Goal: Task Accomplishment & Management: Complete application form

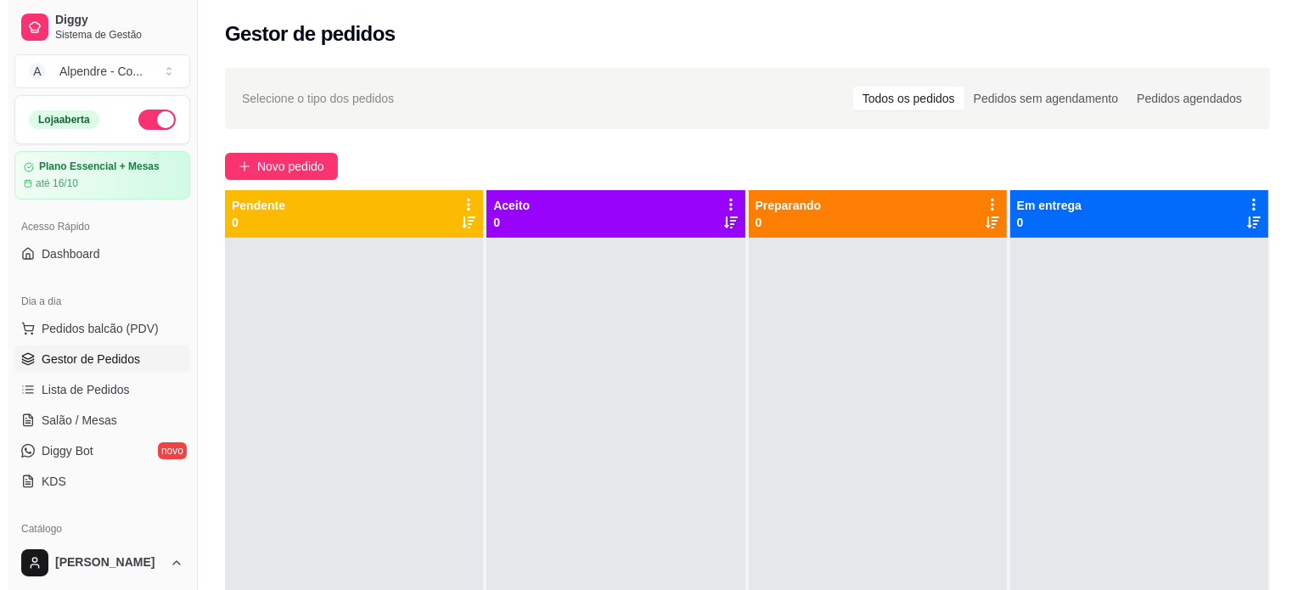
scroll to position [36, 0]
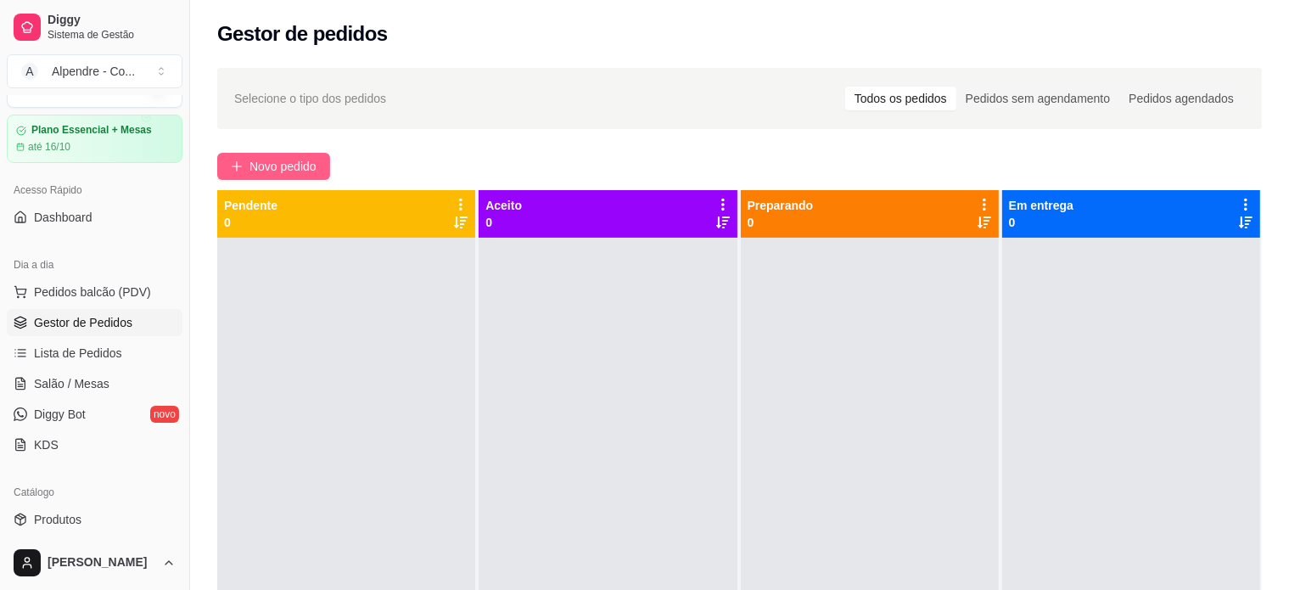
click at [269, 155] on button "Novo pedido" at bounding box center [273, 166] width 113 height 27
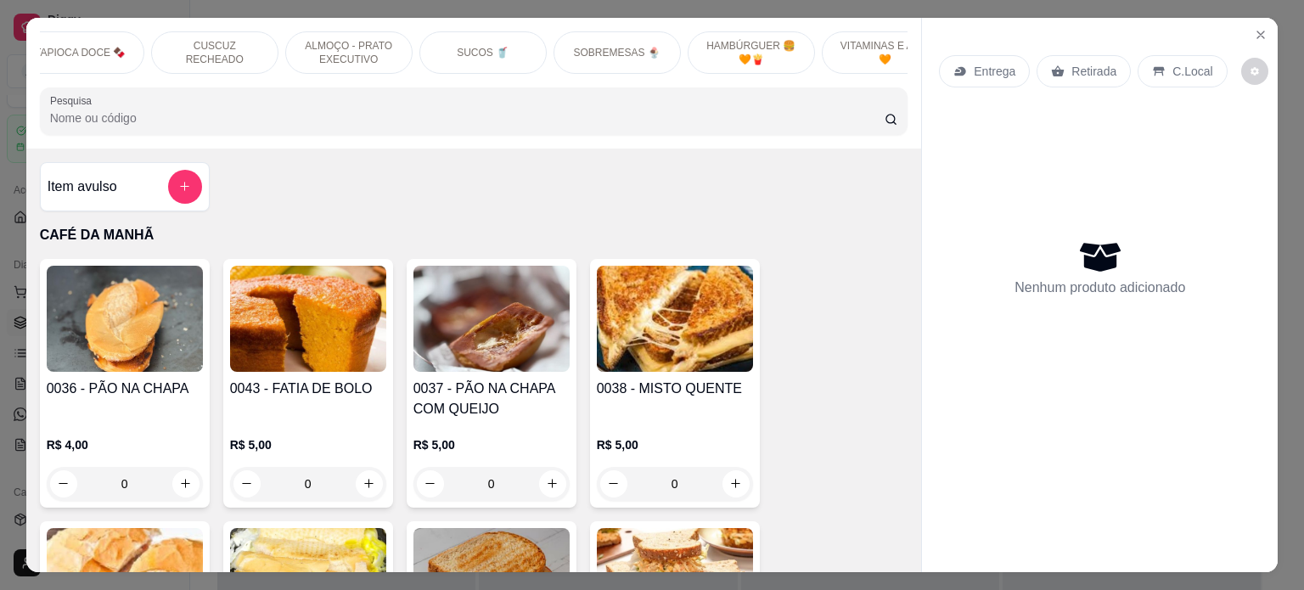
scroll to position [0, 600]
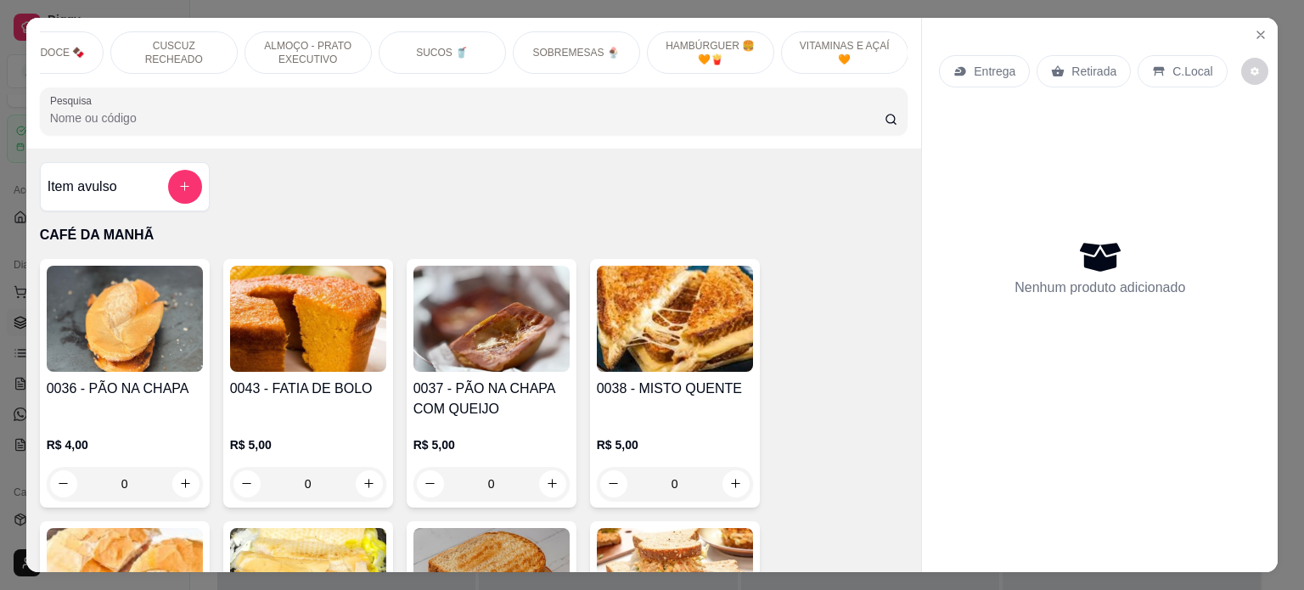
click at [854, 55] on p "VITAMINAS E AÇAÍ 🧡" at bounding box center [844, 52] width 98 height 27
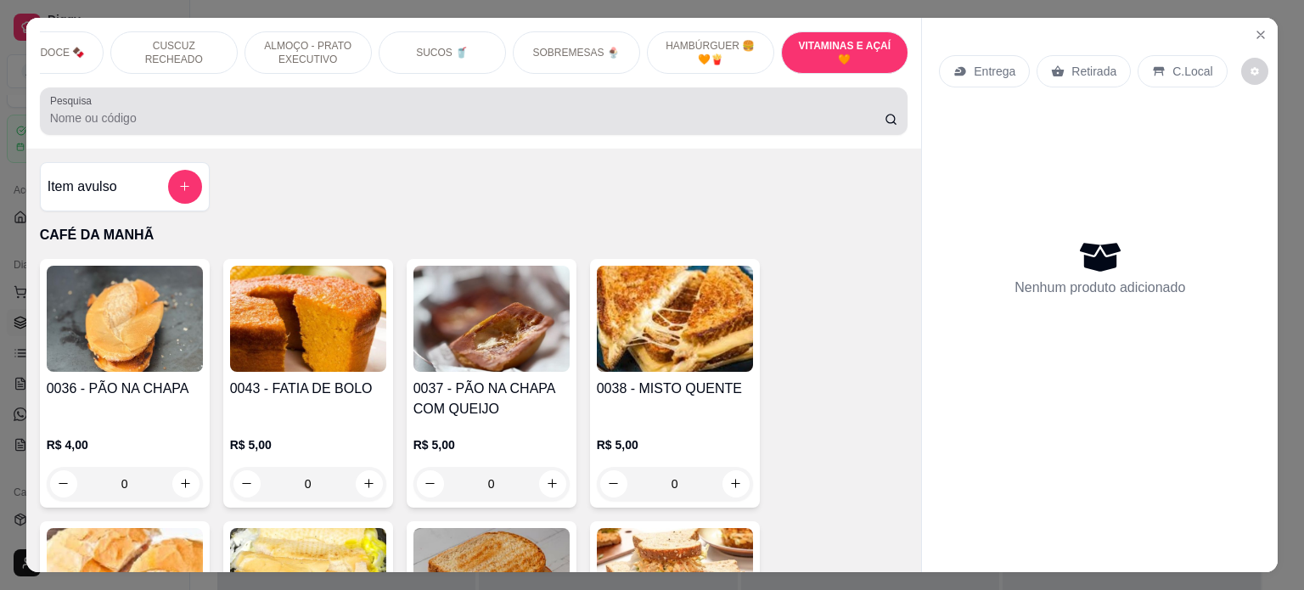
scroll to position [6434, 0]
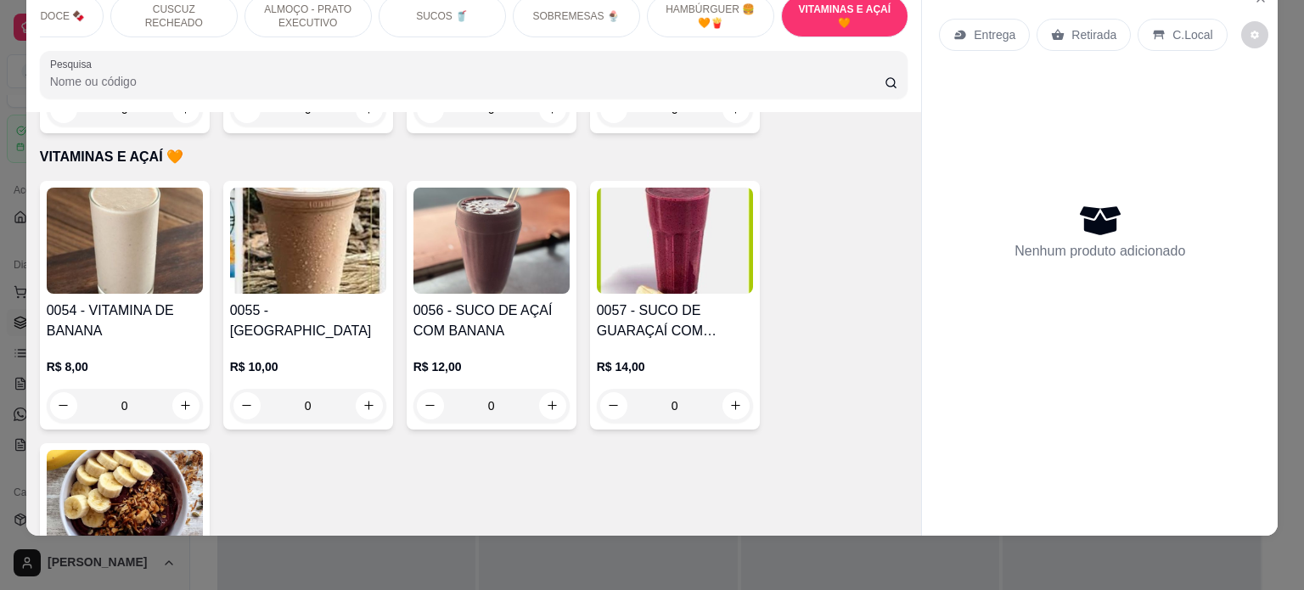
click at [725, 389] on div "0" at bounding box center [675, 406] width 156 height 34
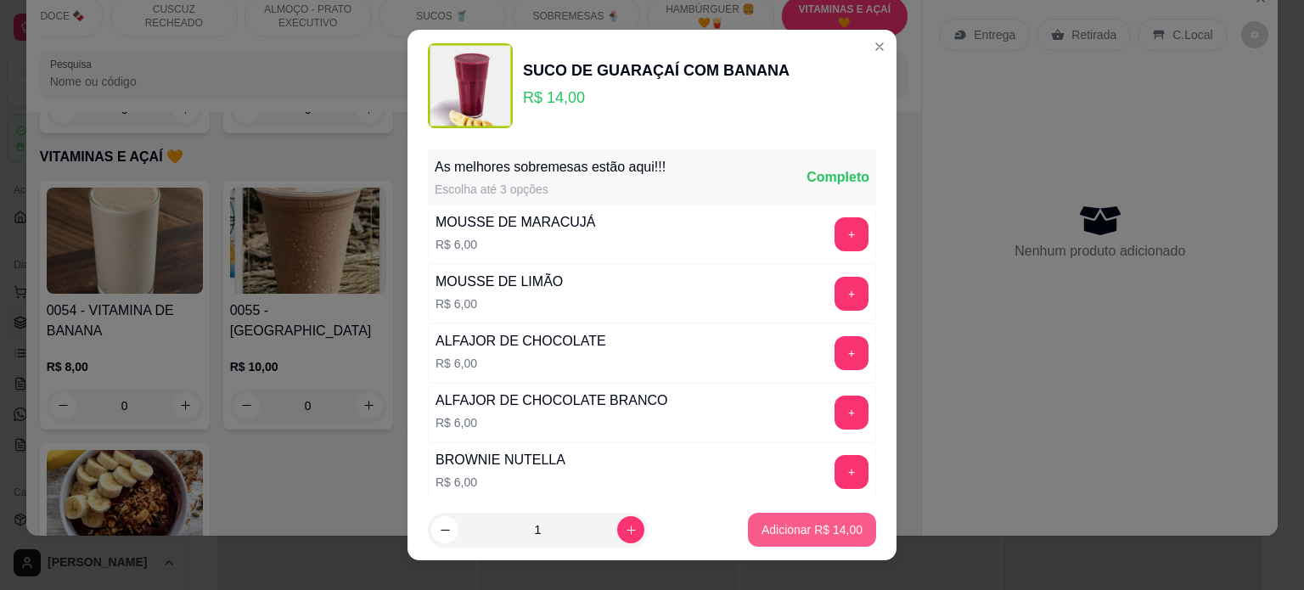
click at [798, 530] on p "Adicionar R$ 14,00" at bounding box center [811, 529] width 101 height 17
click at [798, 530] on div "CAFÉ DA MANHÃ CAFÉS ☕️ TAPIOCAS + PEDIDAS 🥰 TAPIOCAS SALGADAS TAPIOCA DOCE 🍫 CU…" at bounding box center [652, 295] width 1304 height 590
type input "1"
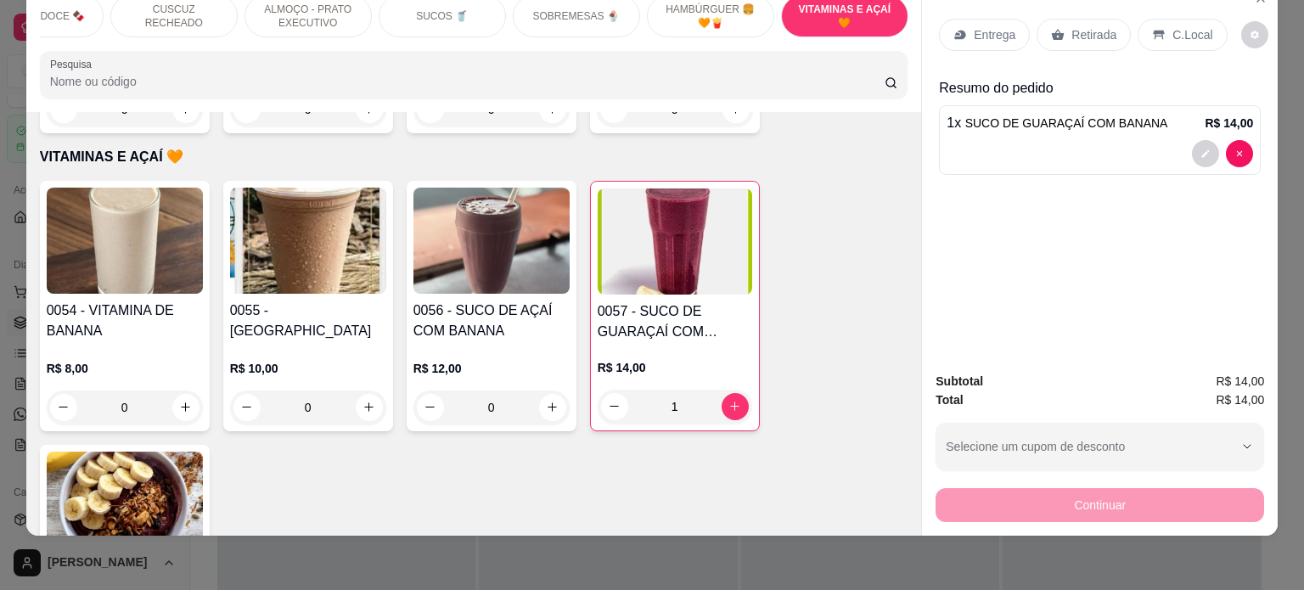
click at [984, 26] on p "Entrega" at bounding box center [995, 34] width 42 height 17
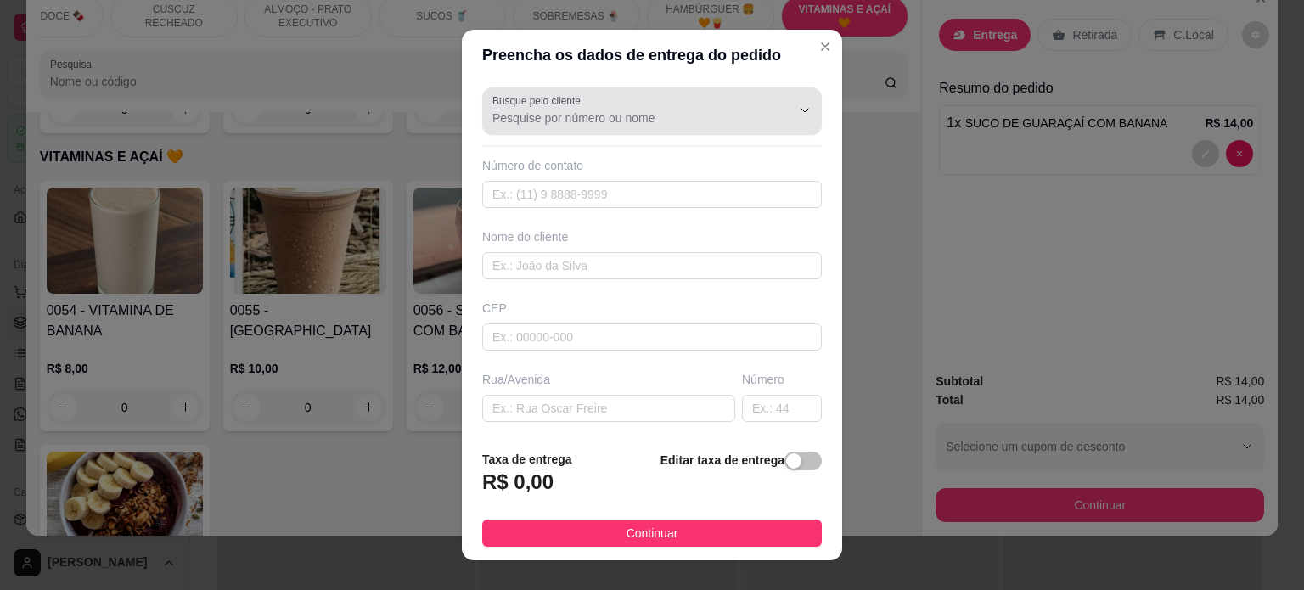
click at [577, 107] on label "Busque pelo cliente" at bounding box center [539, 100] width 94 height 14
click at [577, 109] on input "Busque pelo cliente" at bounding box center [628, 117] width 272 height 17
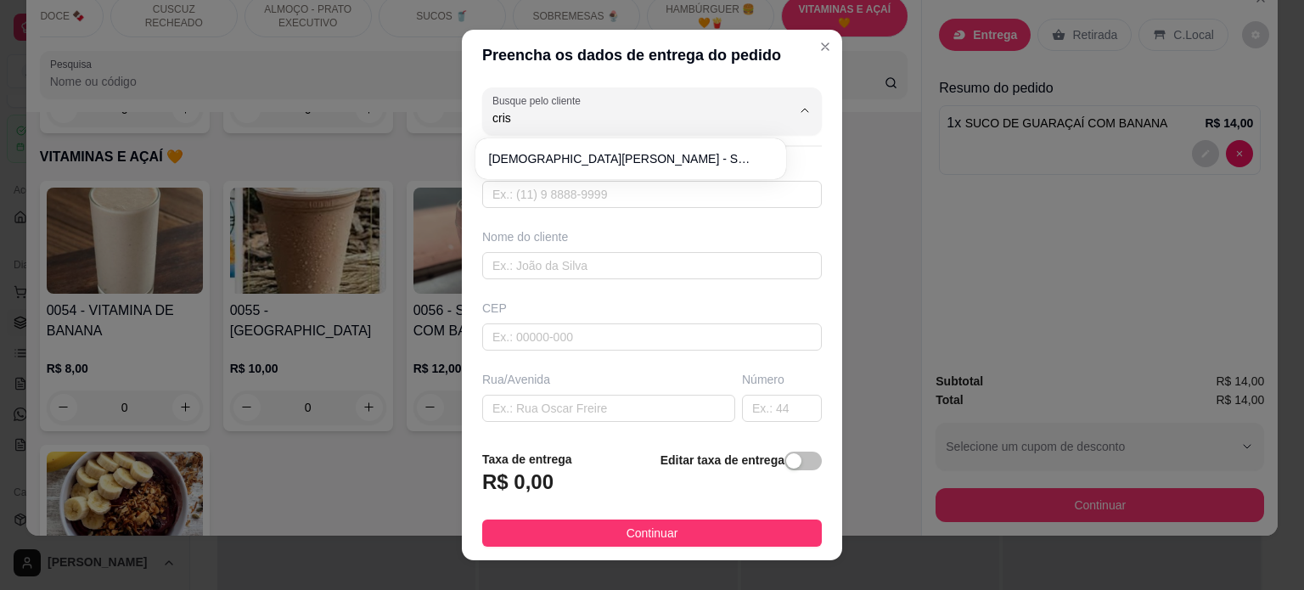
type input "cris"
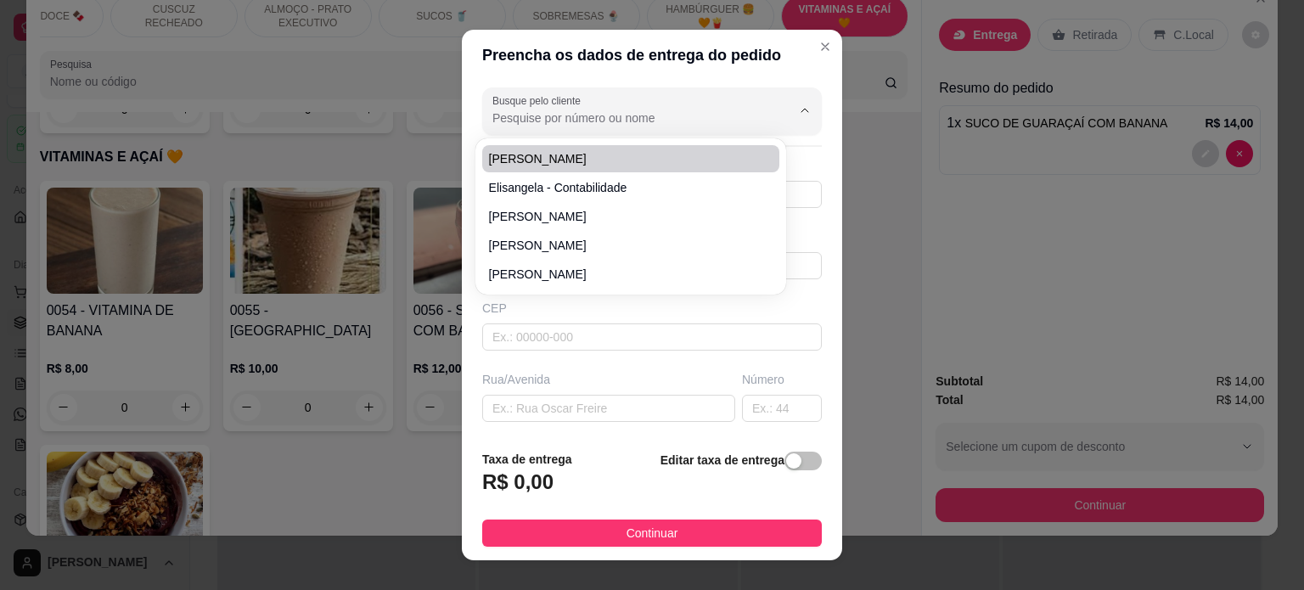
click at [573, 121] on input "Busque pelo cliente" at bounding box center [628, 117] width 272 height 17
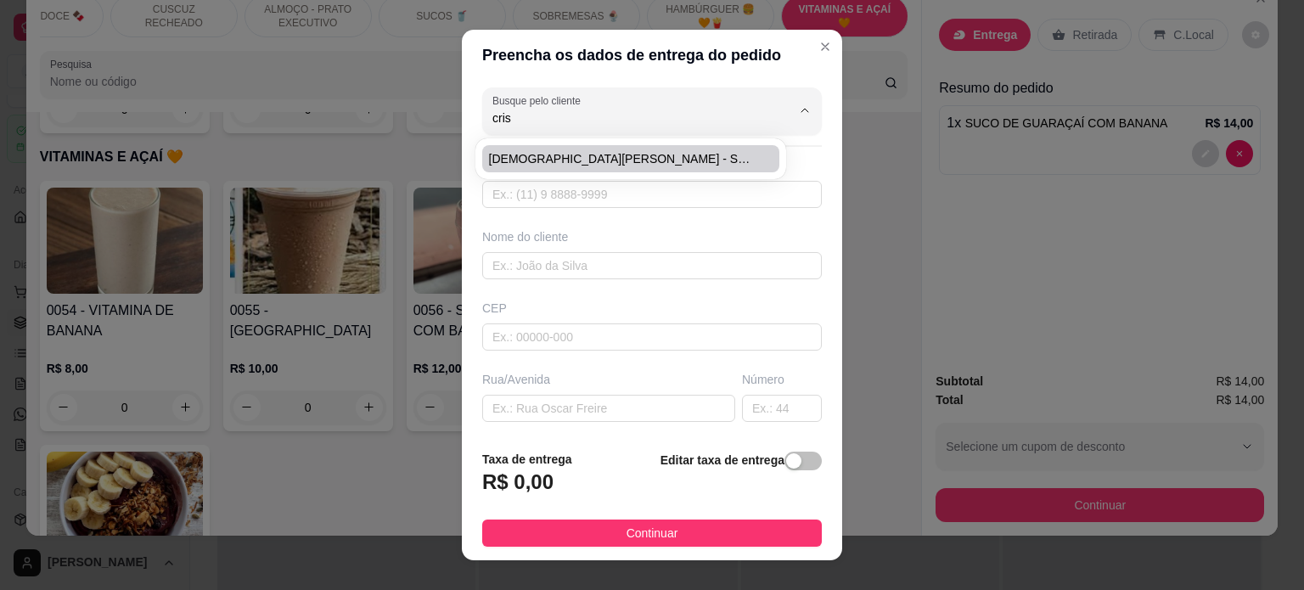
click at [577, 149] on li "[DEMOGRAPHIC_DATA][PERSON_NAME] - Secretaria de saúde controle interno" at bounding box center [630, 158] width 297 height 27
type input "[DEMOGRAPHIC_DATA][PERSON_NAME] - Secretaria de saúde controle interno"
type input "83986444494"
type input "[DEMOGRAPHIC_DATA][PERSON_NAME] - Secretaria de saúde controle interno"
type input "[PERSON_NAME] ll"
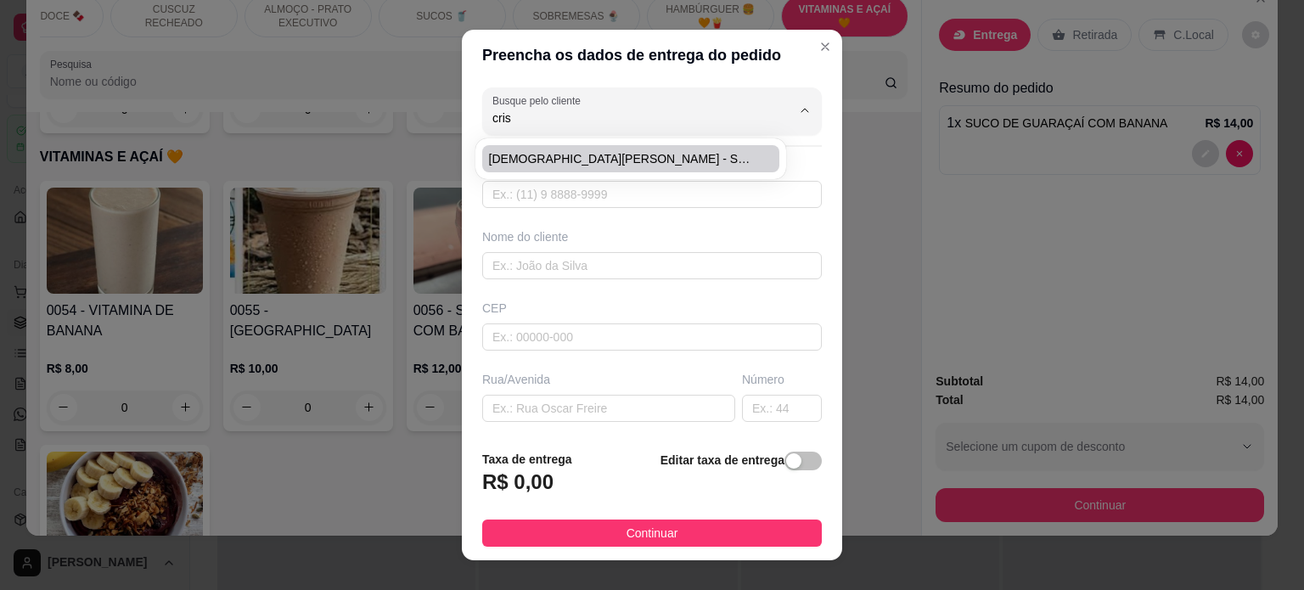
type input "[PERSON_NAME]"
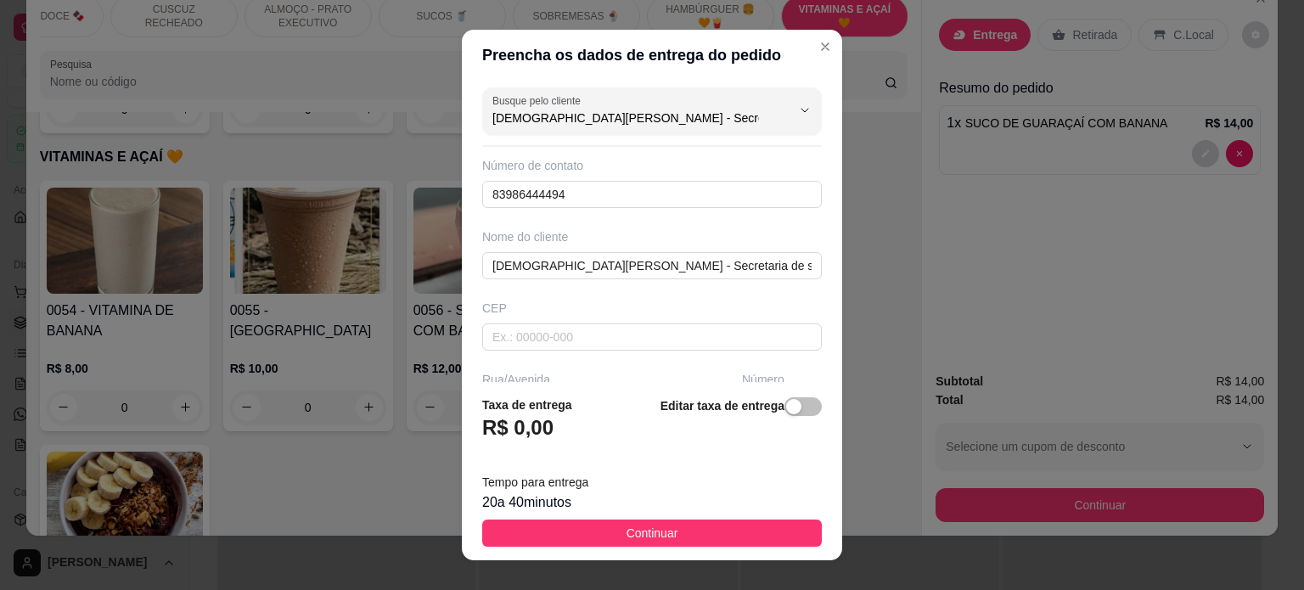
type input "[DEMOGRAPHIC_DATA][PERSON_NAME] - Secretaria de saúde controle interno"
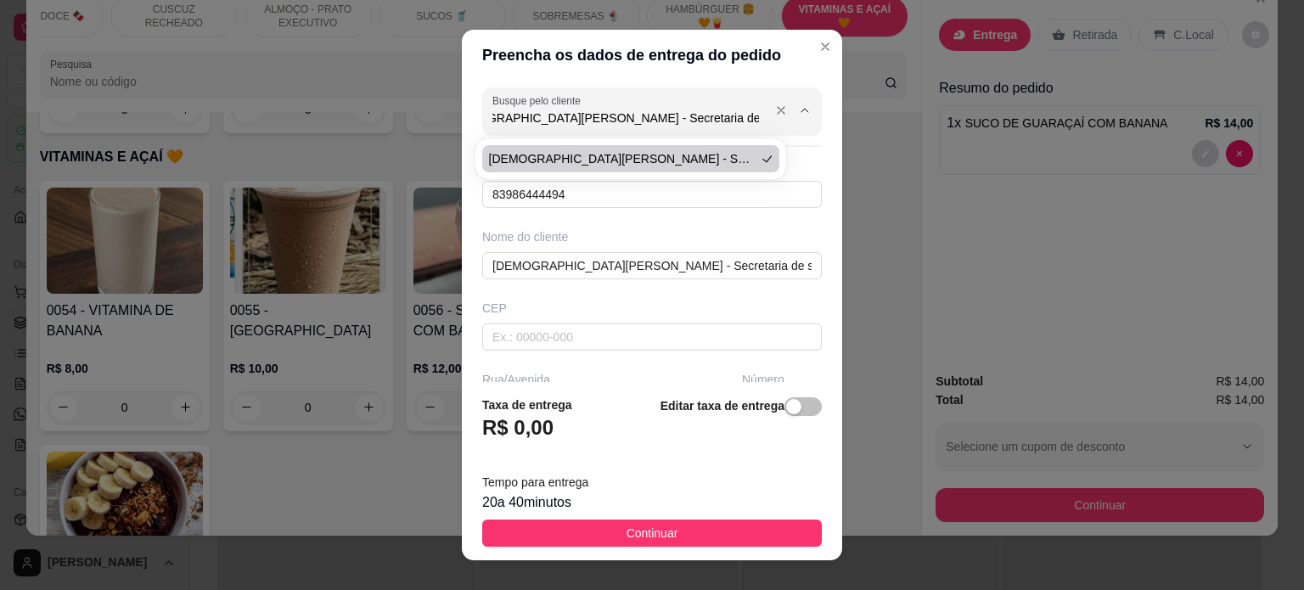
click at [713, 111] on input "[DEMOGRAPHIC_DATA][PERSON_NAME] - Secretaria de saúde controle interno" at bounding box center [628, 117] width 272 height 17
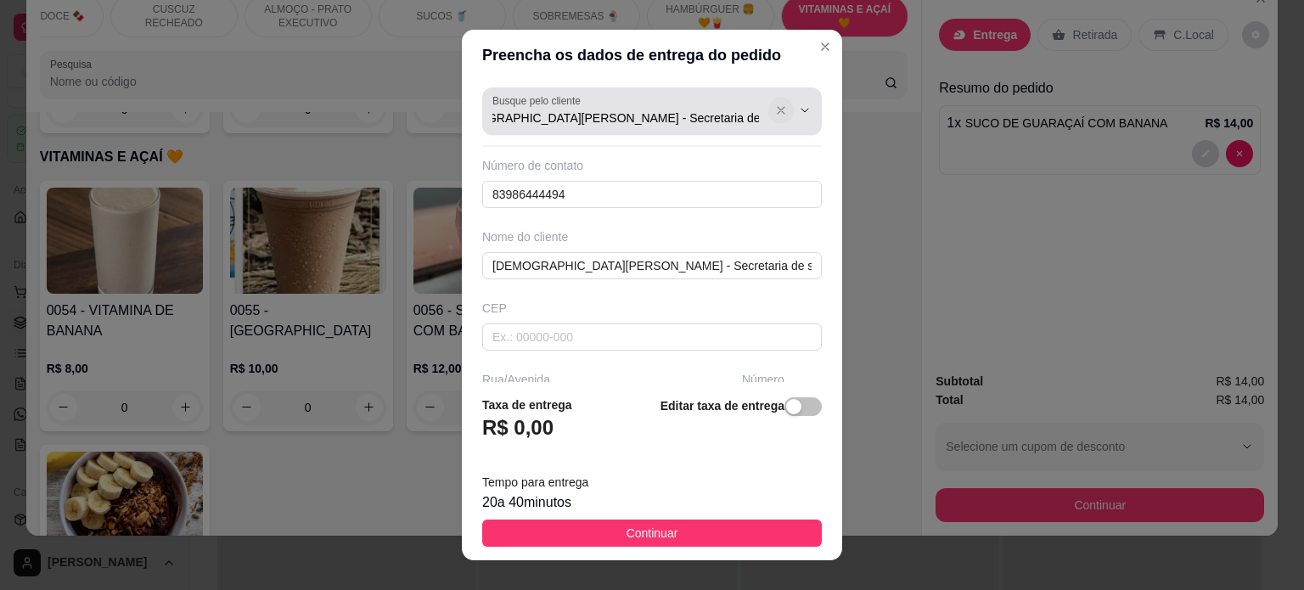
scroll to position [0, 0]
click at [767, 112] on button "Show suggestions" at bounding box center [780, 110] width 26 height 26
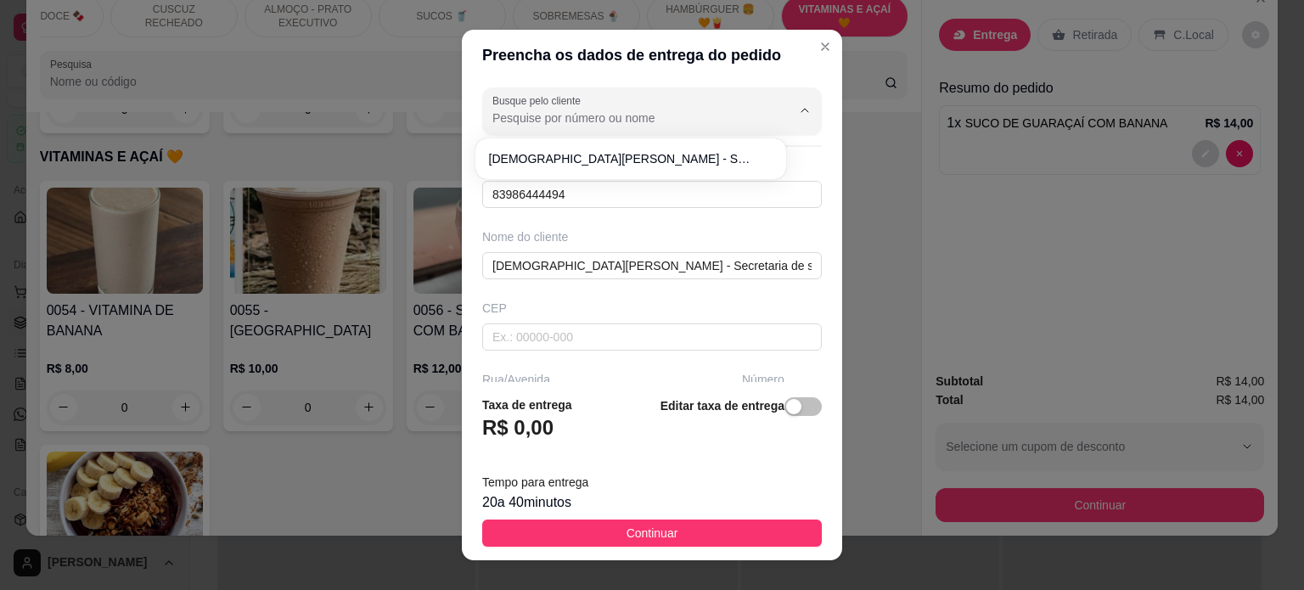
click at [594, 115] on input "Busque pelo cliente" at bounding box center [628, 117] width 272 height 17
paste input "[PHONE_NUMBER]"
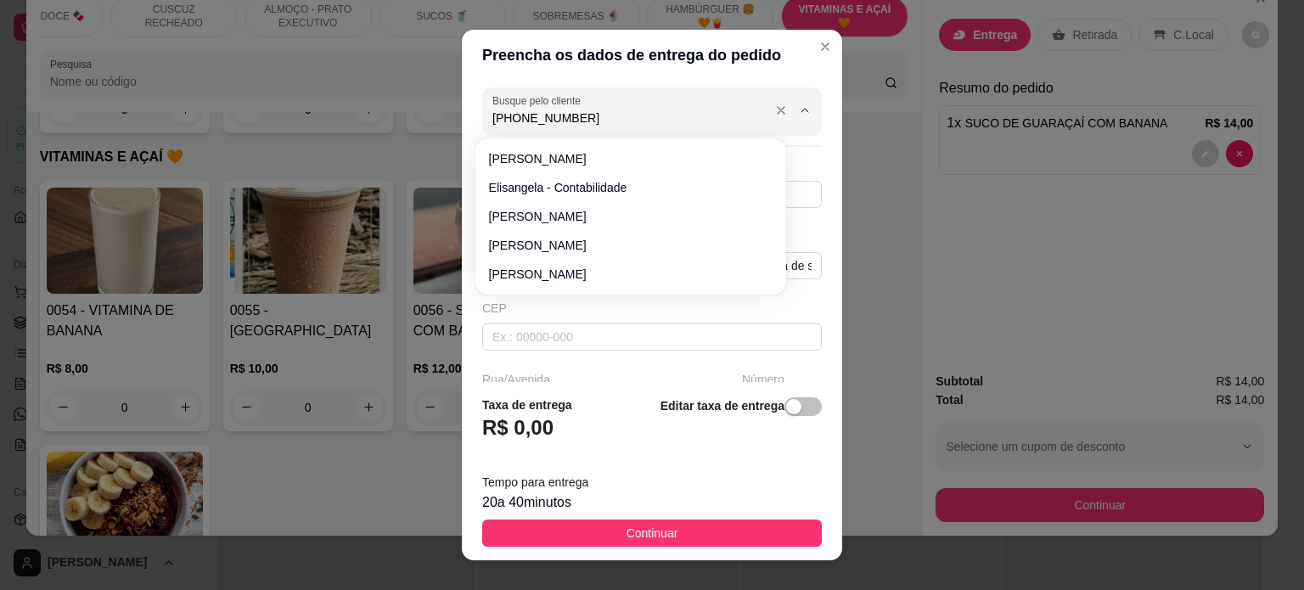
click at [510, 118] on input "[PHONE_NUMBER]" at bounding box center [628, 117] width 272 height 17
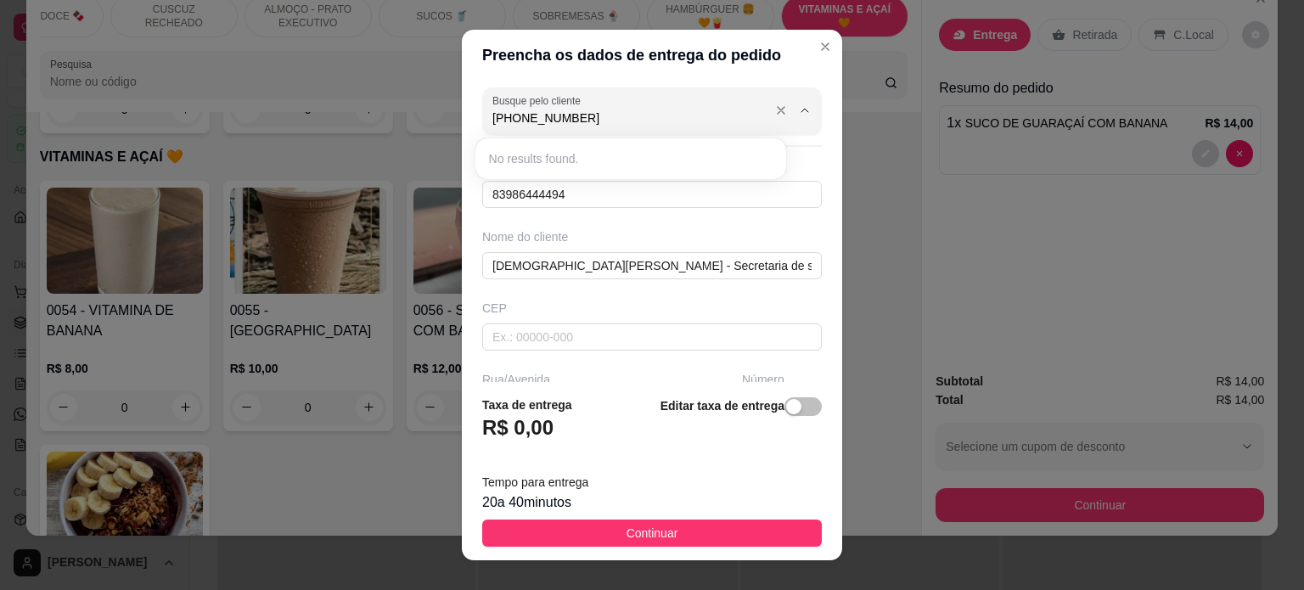
click at [499, 116] on input "[PHONE_NUMBER]" at bounding box center [628, 117] width 272 height 17
type input "8499844-9772"
click at [452, 188] on div "Preencha os dados de entrega do pedido Busque pelo cliente 8499844-9772 Número …" at bounding box center [652, 295] width 1304 height 590
click at [621, 199] on input "83986444494" at bounding box center [652, 194] width 340 height 27
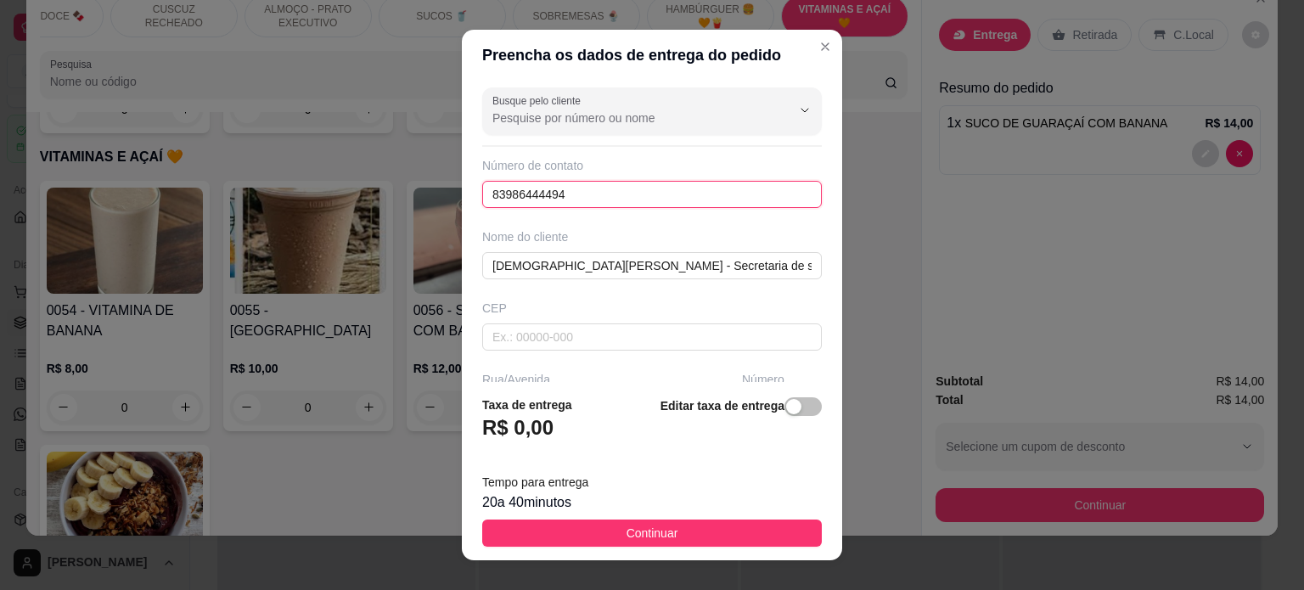
click at [621, 199] on input "83986444494" at bounding box center [652, 194] width 340 height 27
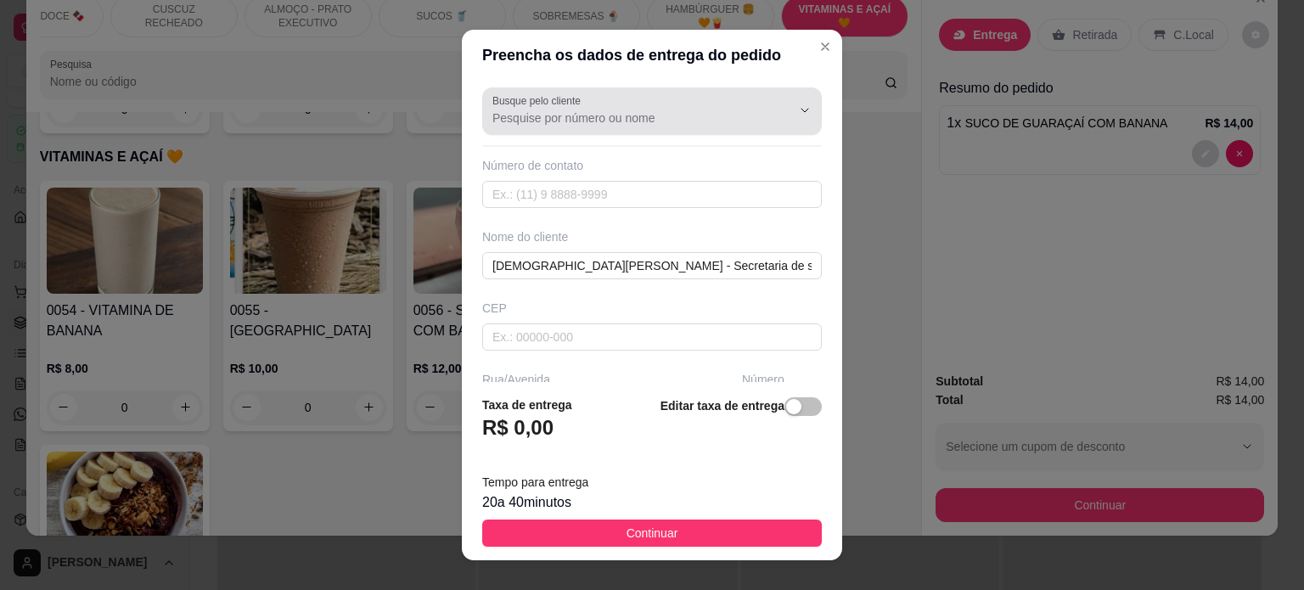
click at [619, 117] on input "Busque pelo cliente" at bounding box center [628, 117] width 272 height 17
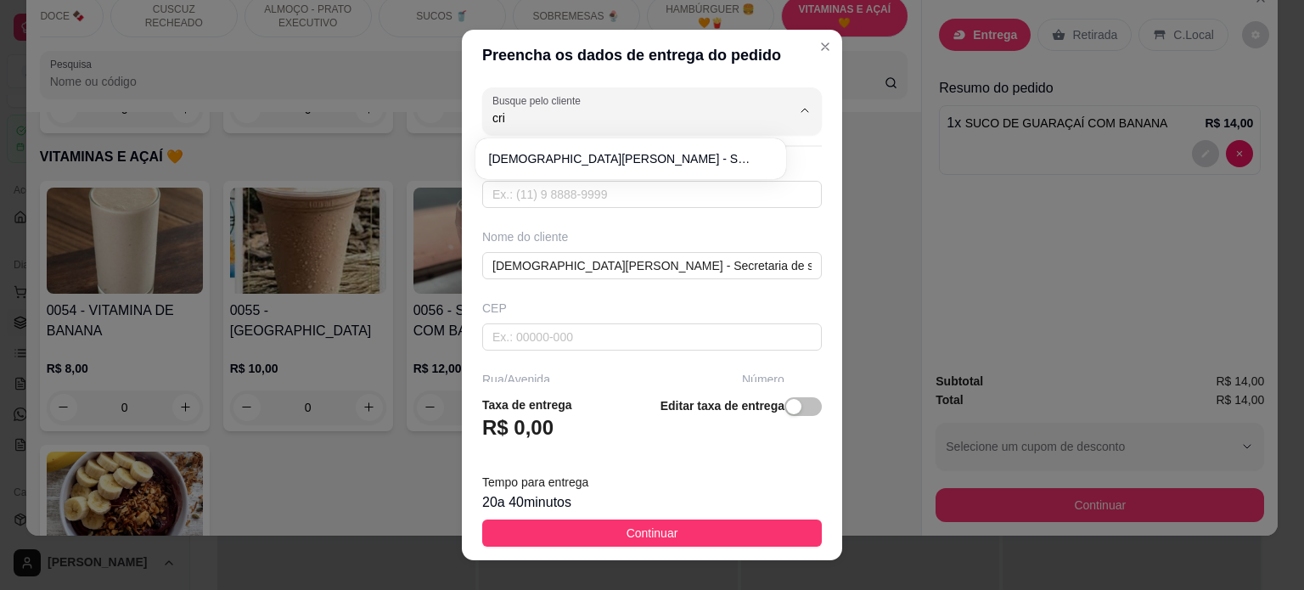
type input "cri"
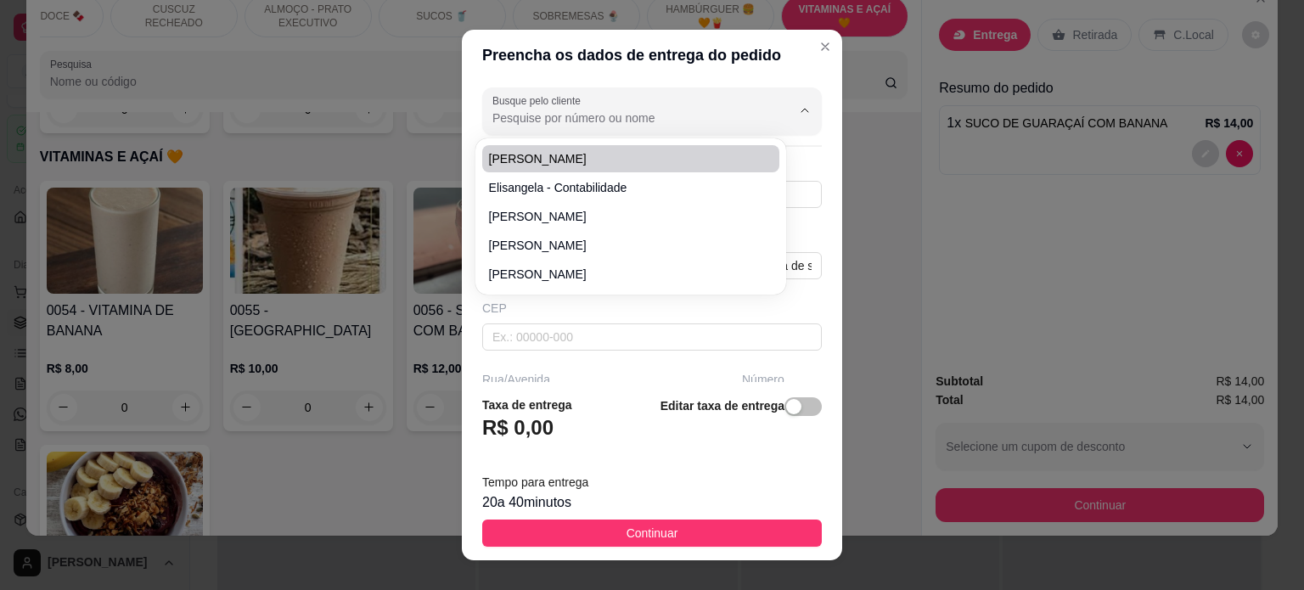
click at [629, 110] on input "Busque pelo cliente" at bounding box center [628, 117] width 272 height 17
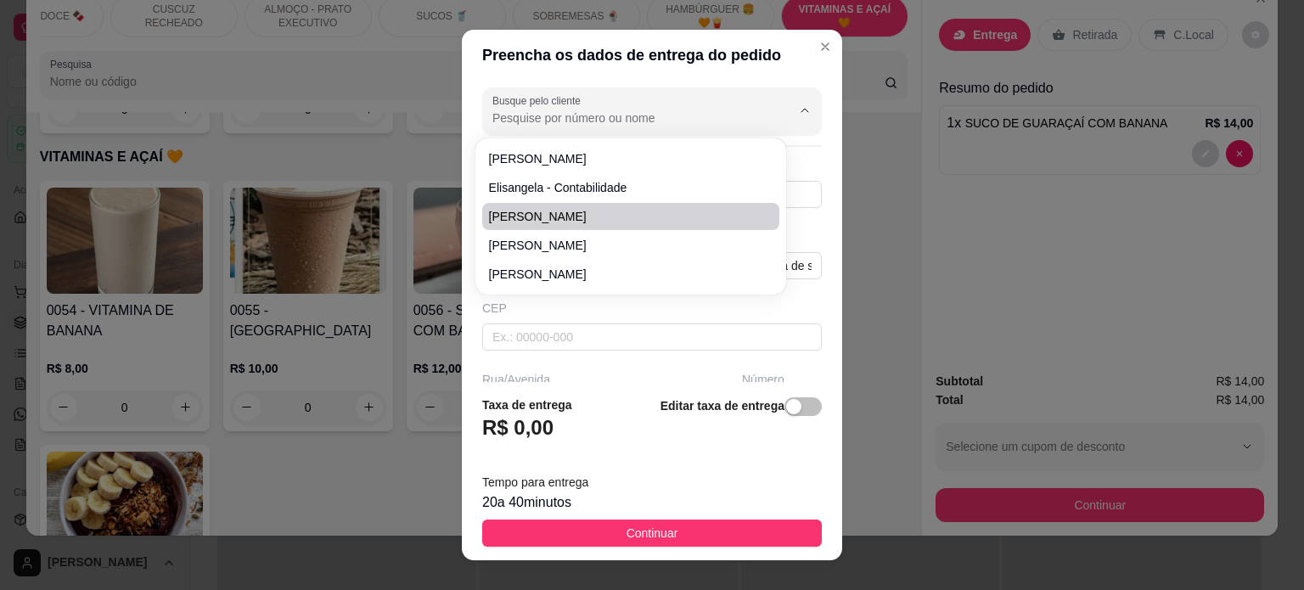
click at [801, 199] on div "Busque pelo cliente Número de contato Nome do cliente [PERSON_NAME] - Secretari…" at bounding box center [652, 232] width 380 height 302
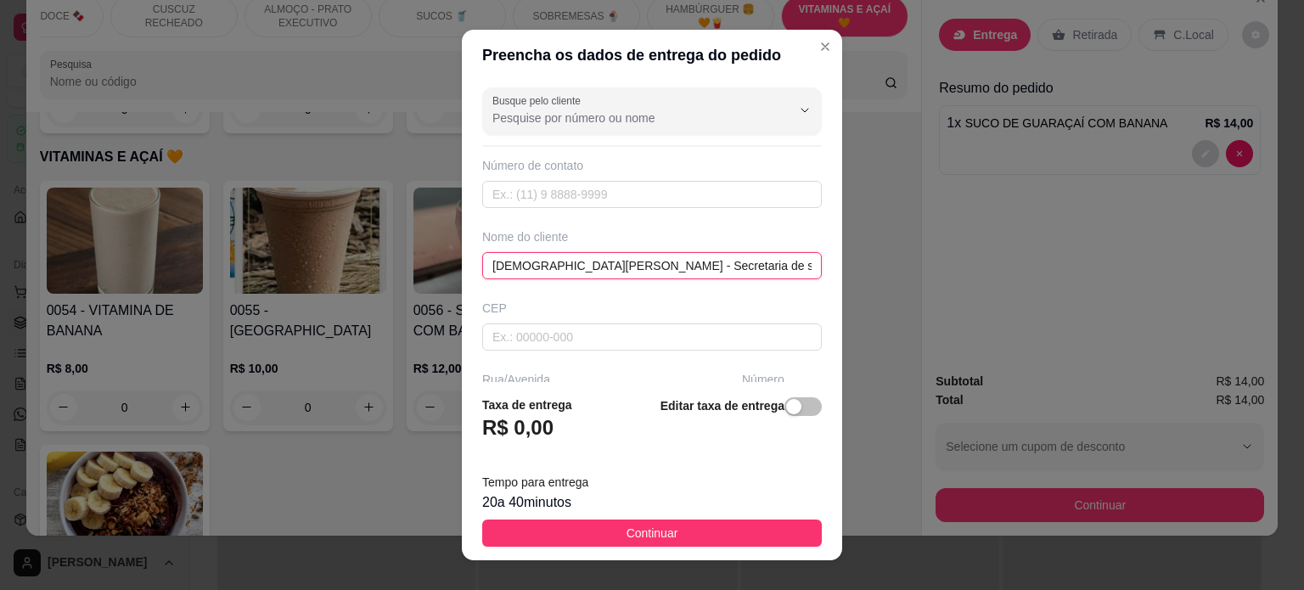
click at [547, 267] on input "[DEMOGRAPHIC_DATA][PERSON_NAME] - Secretaria de saúde controle interno" at bounding box center [652, 265] width 340 height 27
paste input "Jur. escola"
type input "[DEMOGRAPHIC_DATA][PERSON_NAME]. escola"
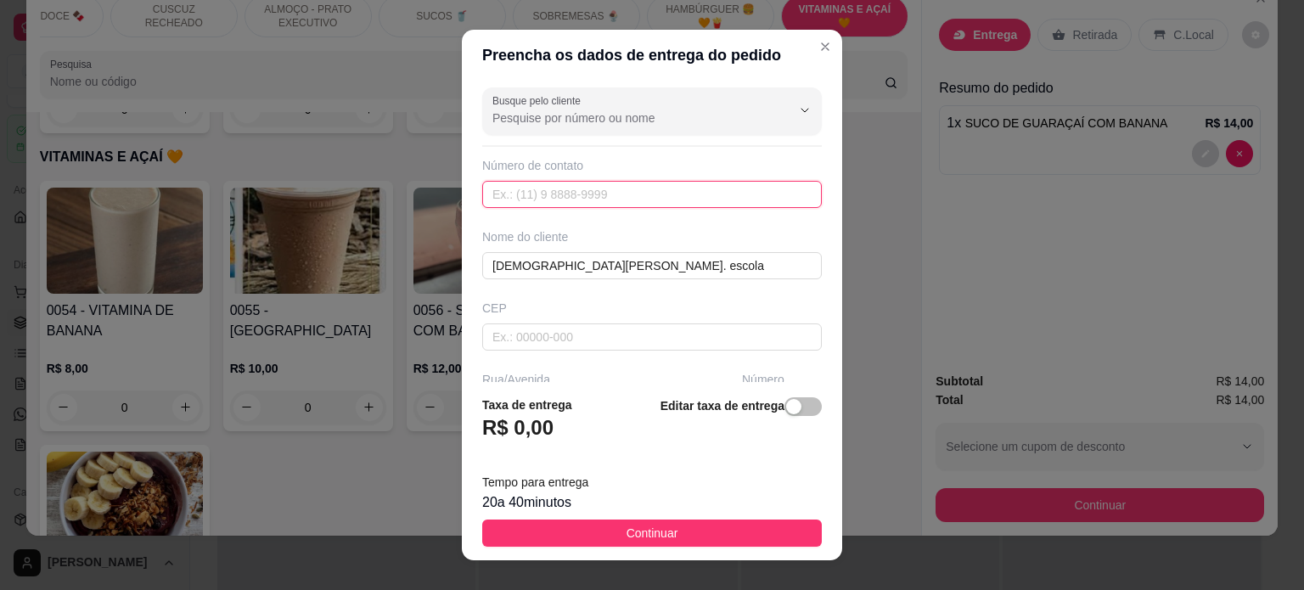
click at [552, 196] on input "text" at bounding box center [652, 194] width 340 height 27
paste input "[PHONE_NUMBER]"
click at [508, 196] on input "[PHONE_NUMBER]" at bounding box center [652, 194] width 340 height 27
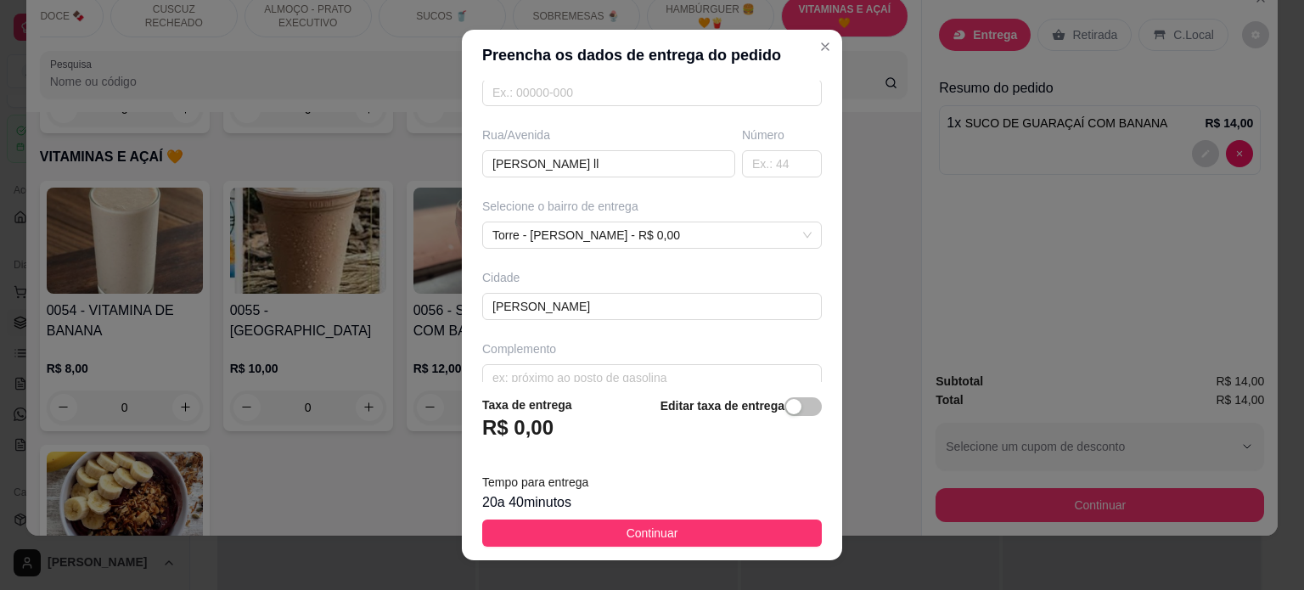
scroll to position [267, 0]
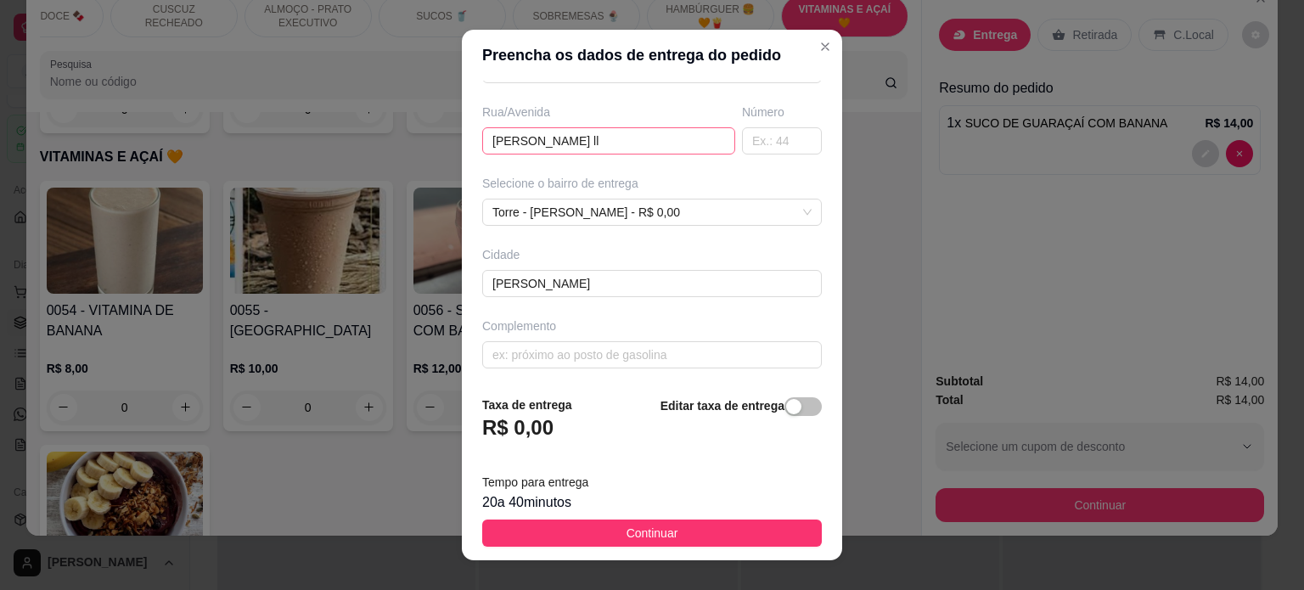
type input "[PHONE_NUMBER]"
click at [591, 142] on input "[PERSON_NAME] ll" at bounding box center [608, 140] width 253 height 27
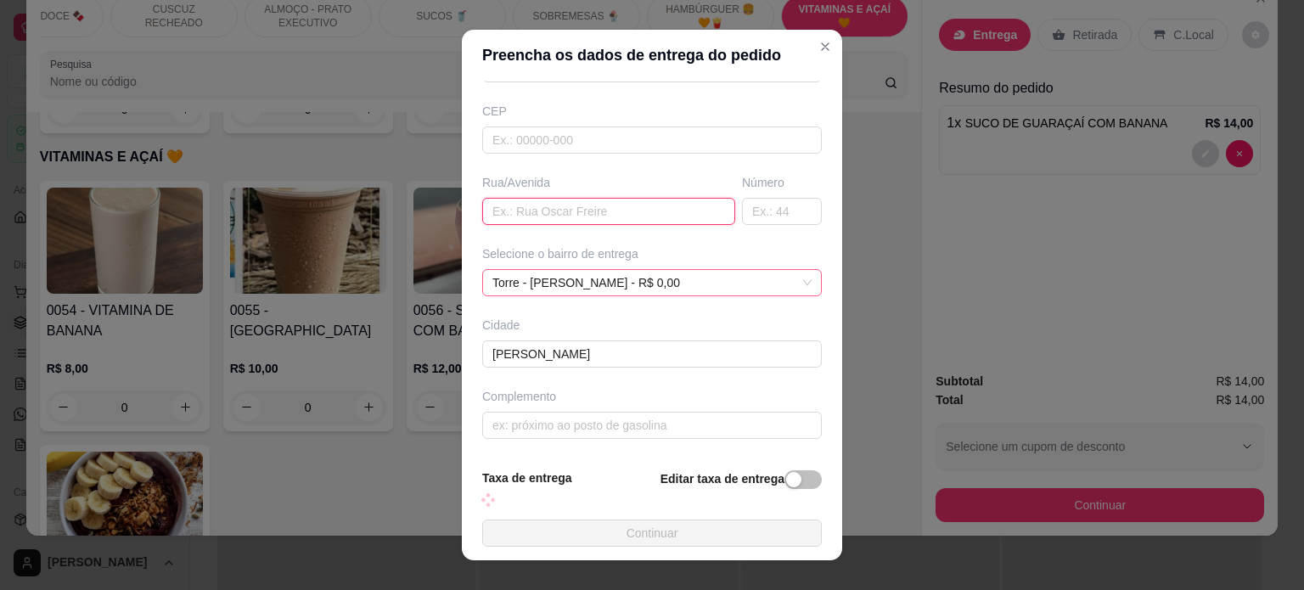
scroll to position [194, 0]
click at [653, 272] on span "Torre - [PERSON_NAME] - R$ 0,00" at bounding box center [651, 284] width 319 height 25
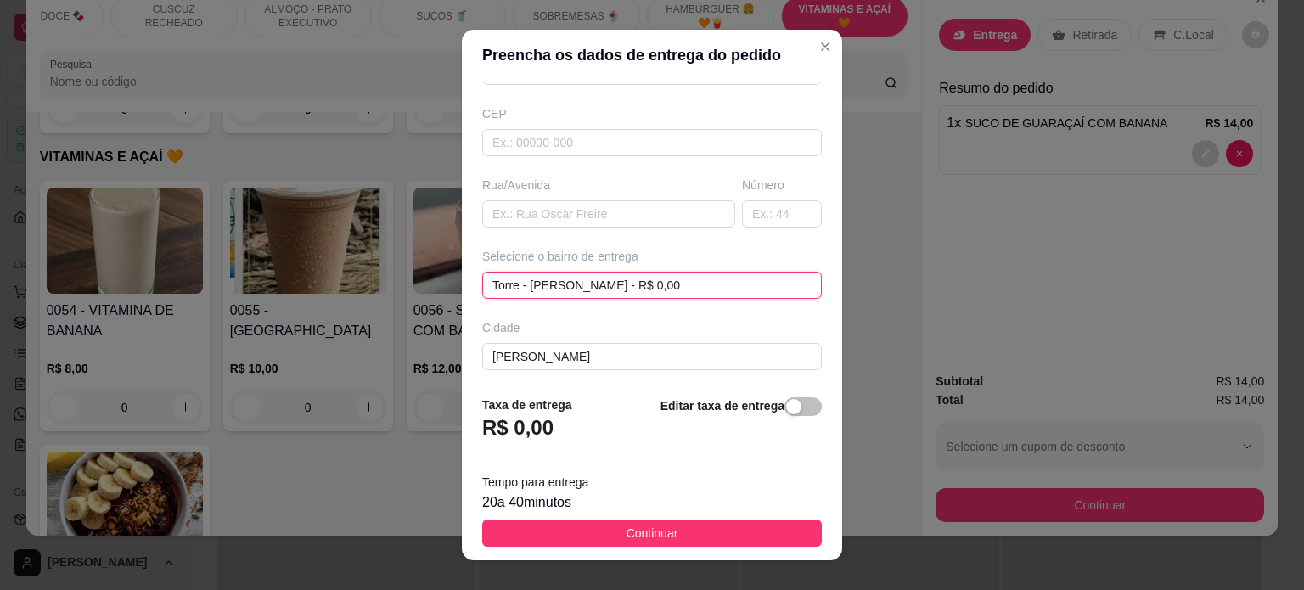
click at [653, 272] on span "Torre - [PERSON_NAME] - R$ 0,00" at bounding box center [651, 284] width 319 height 25
click at [660, 284] on span "Torre - [PERSON_NAME] - R$ 0,00" at bounding box center [651, 284] width 319 height 25
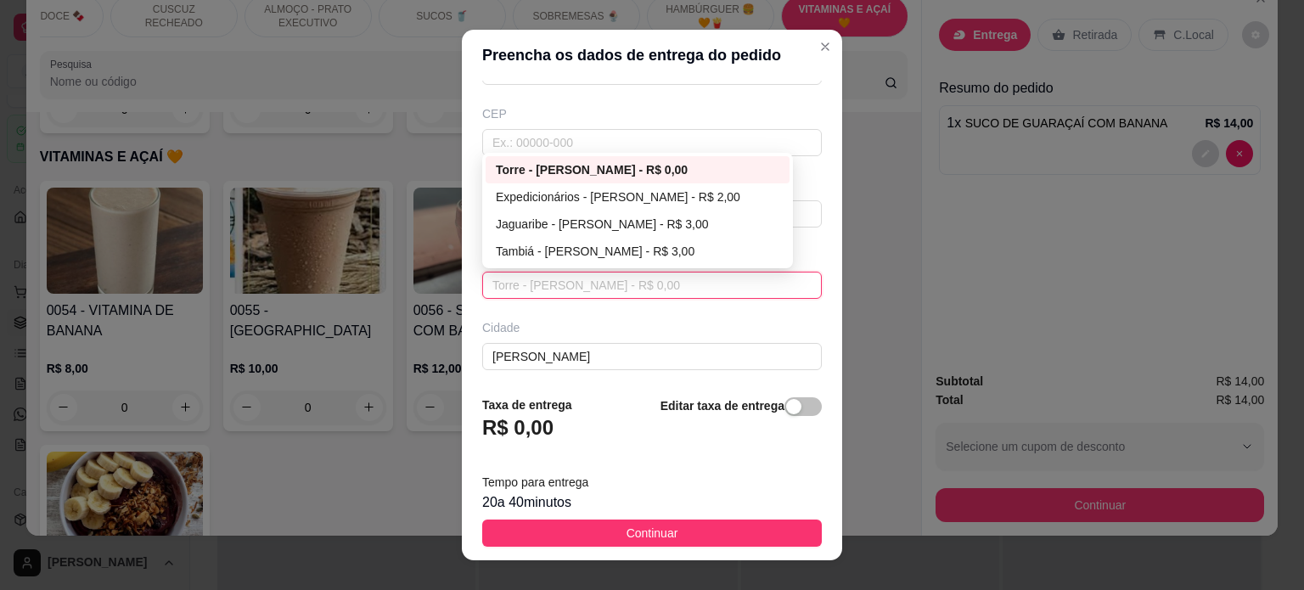
click at [660, 284] on span "Torre - [PERSON_NAME] - R$ 0,00" at bounding box center [651, 284] width 319 height 25
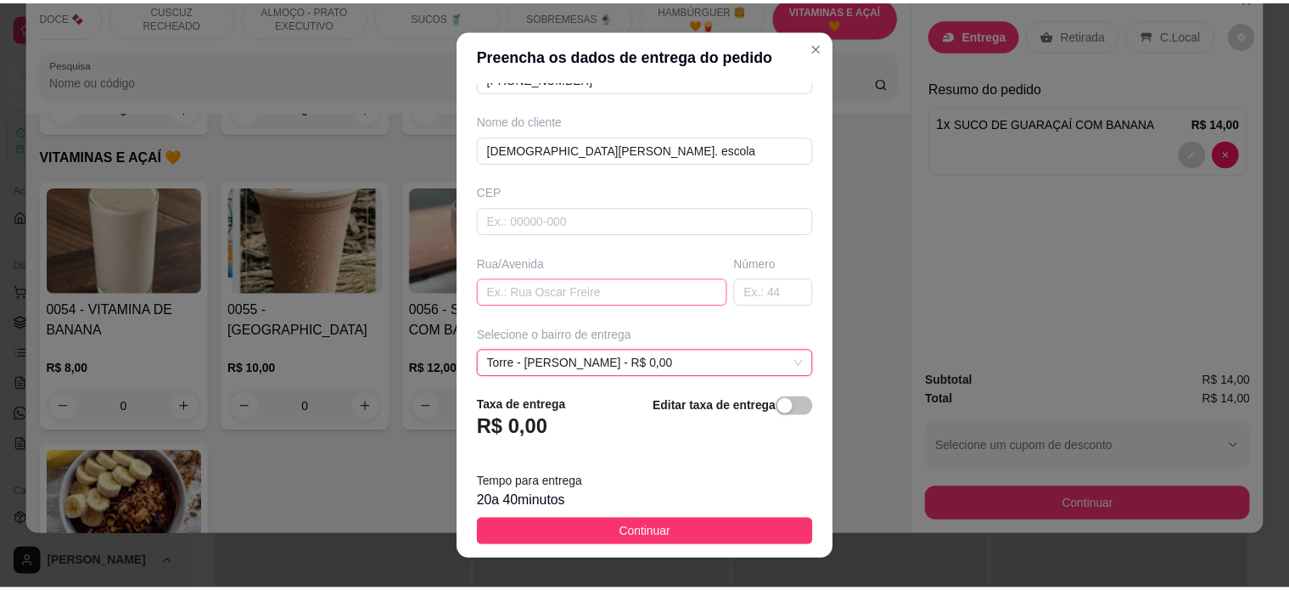
scroll to position [98, 0]
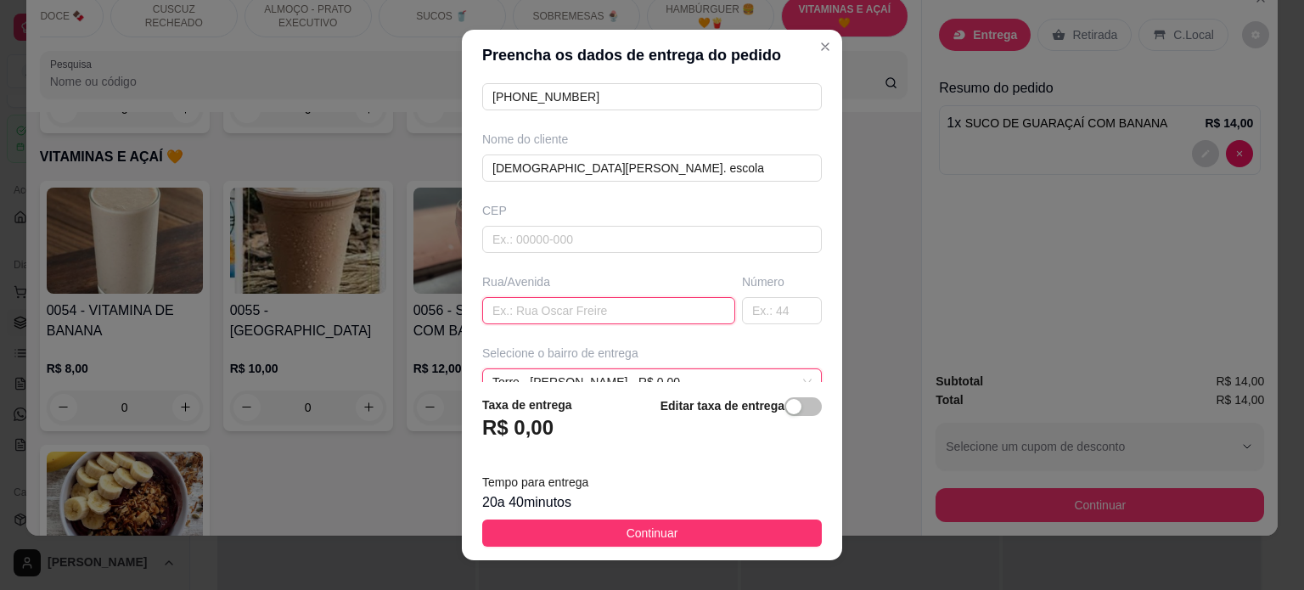
click at [530, 306] on input "text" at bounding box center [608, 310] width 253 height 27
paste input "escola de saúde"
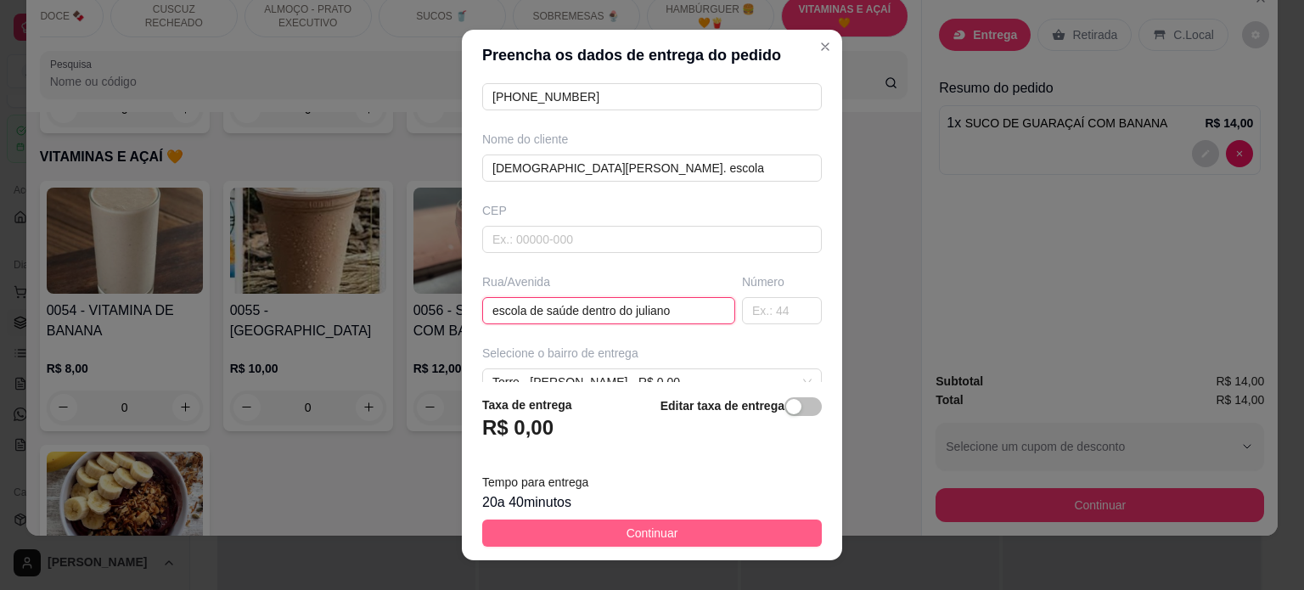
type input "escola de saúde dentro do juliano"
click at [638, 536] on span "Continuar" at bounding box center [652, 533] width 52 height 19
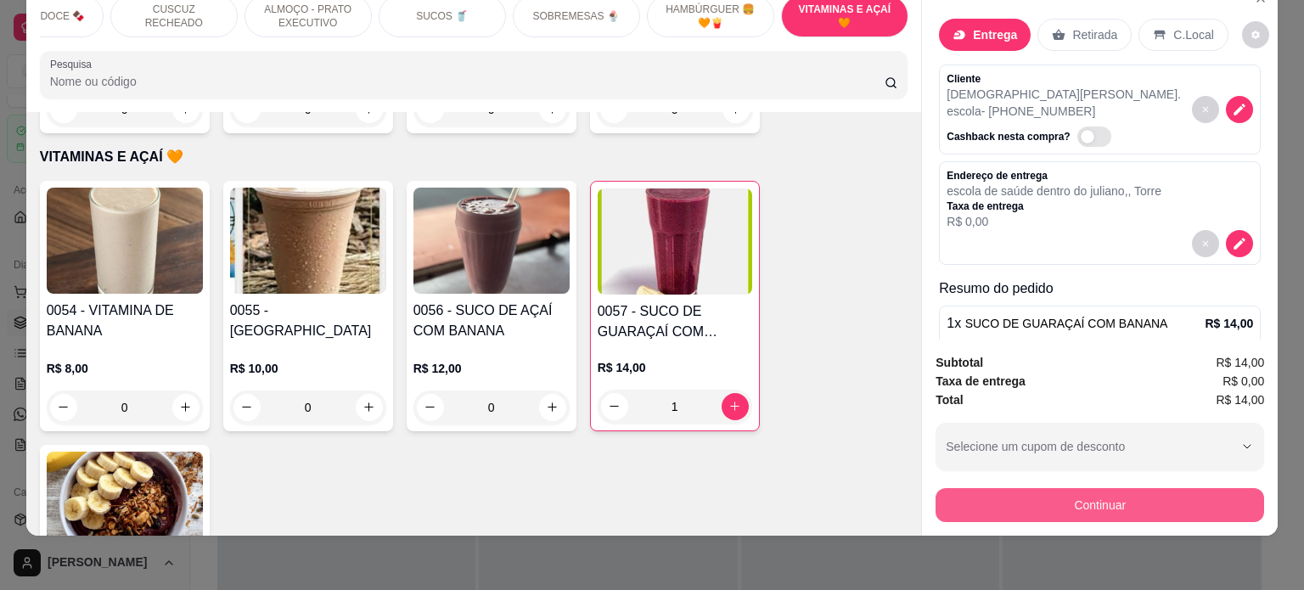
click at [1116, 489] on button "Continuar" at bounding box center [1099, 505] width 328 height 34
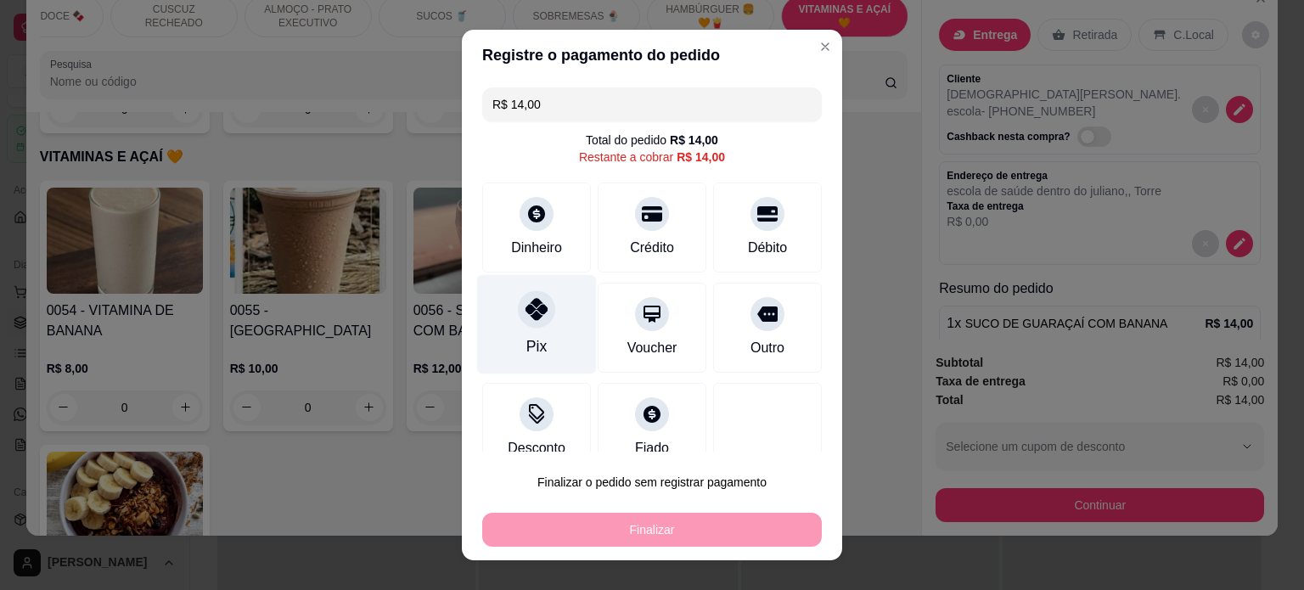
click at [533, 332] on div "Pix" at bounding box center [537, 323] width 120 height 99
type input "R$ 0,00"
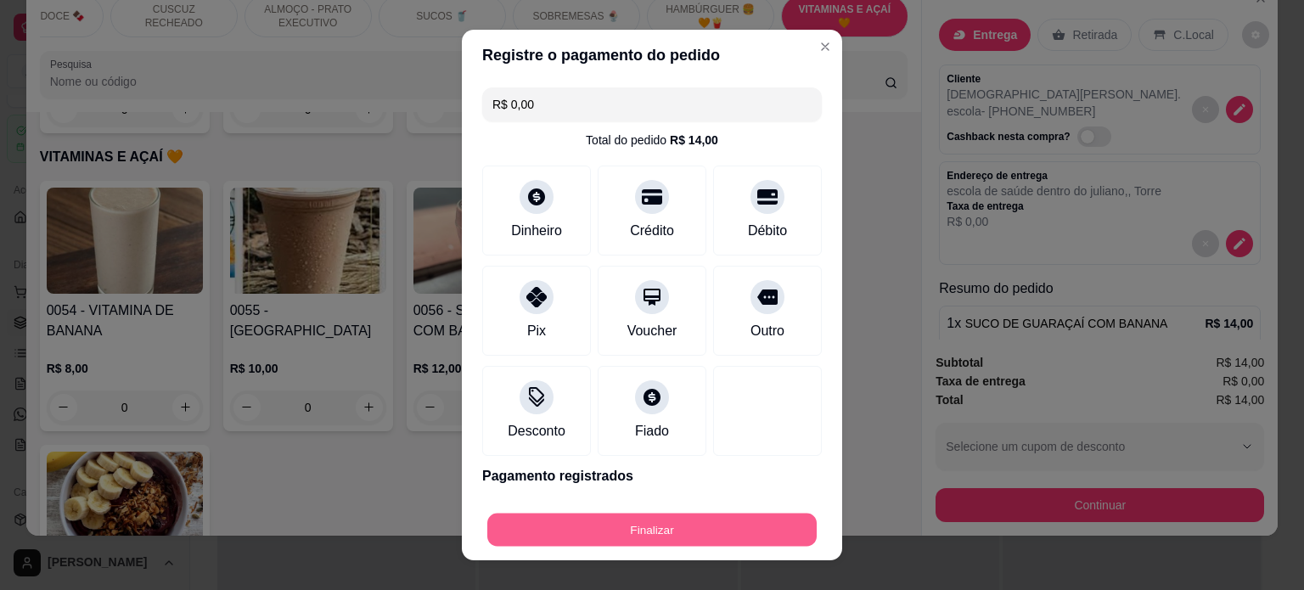
click at [587, 529] on button "Finalizar" at bounding box center [651, 530] width 329 height 33
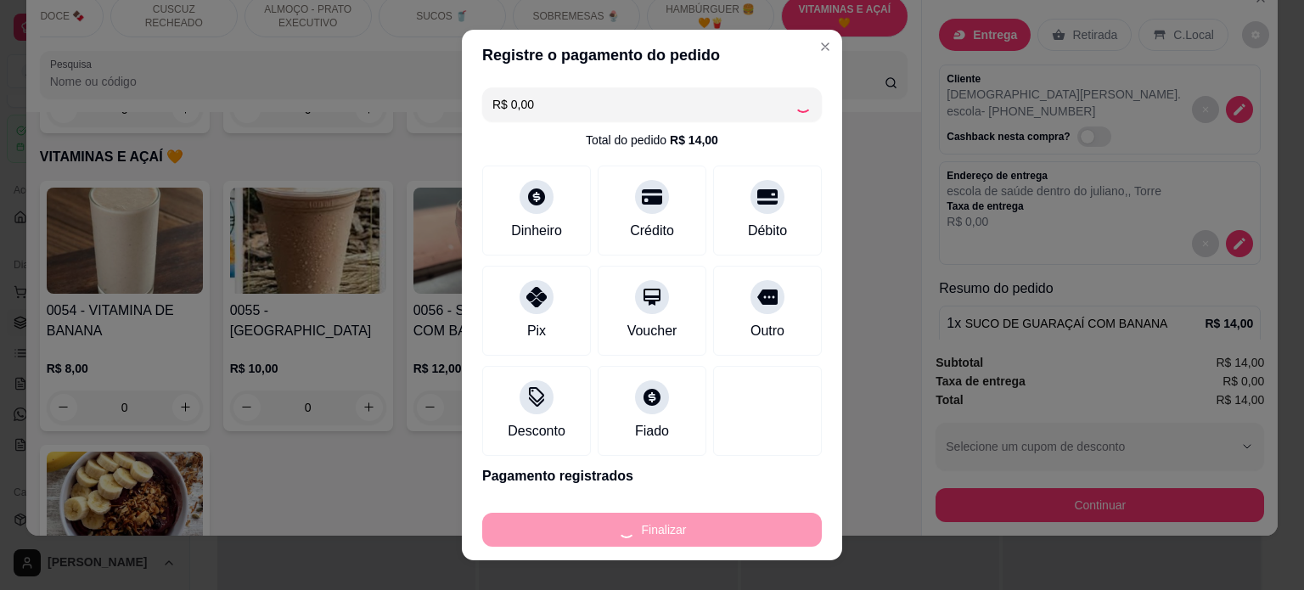
type input "0"
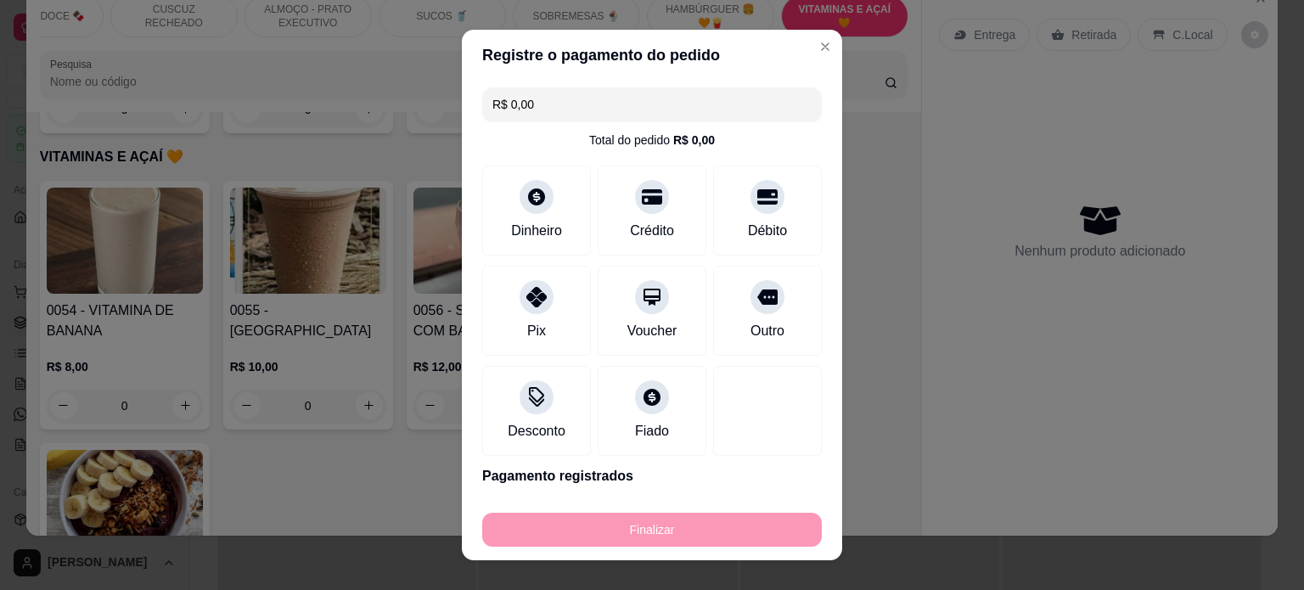
type input "-R$ 14,00"
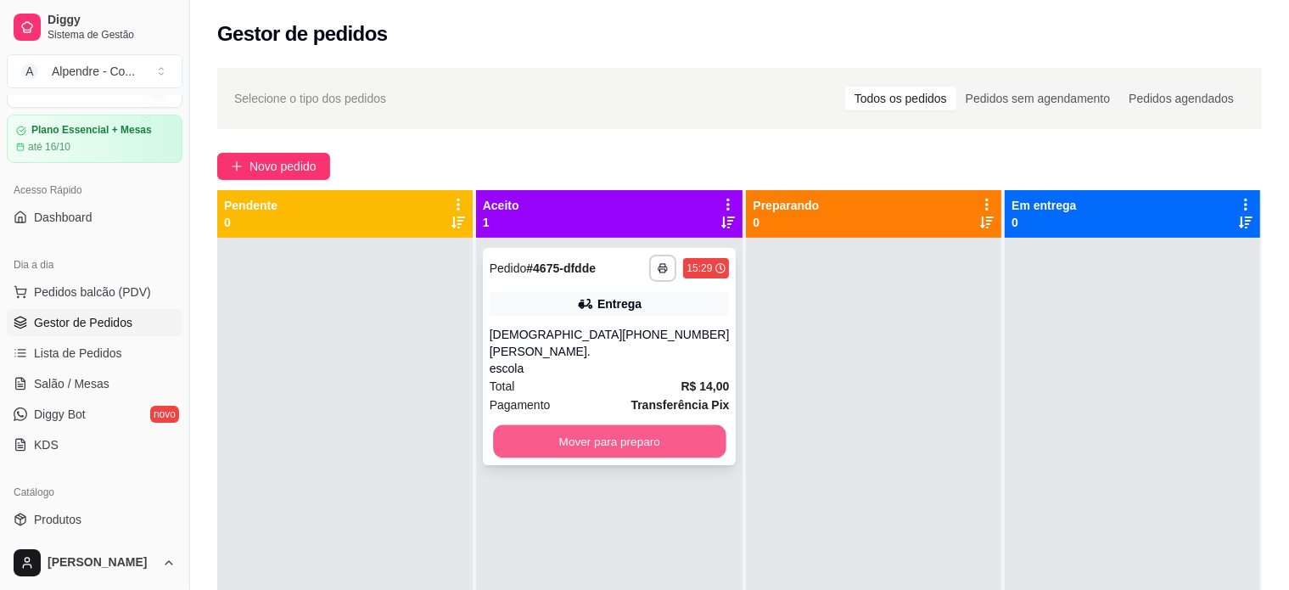
click at [600, 425] on button "Mover para preparo" at bounding box center [609, 441] width 233 height 33
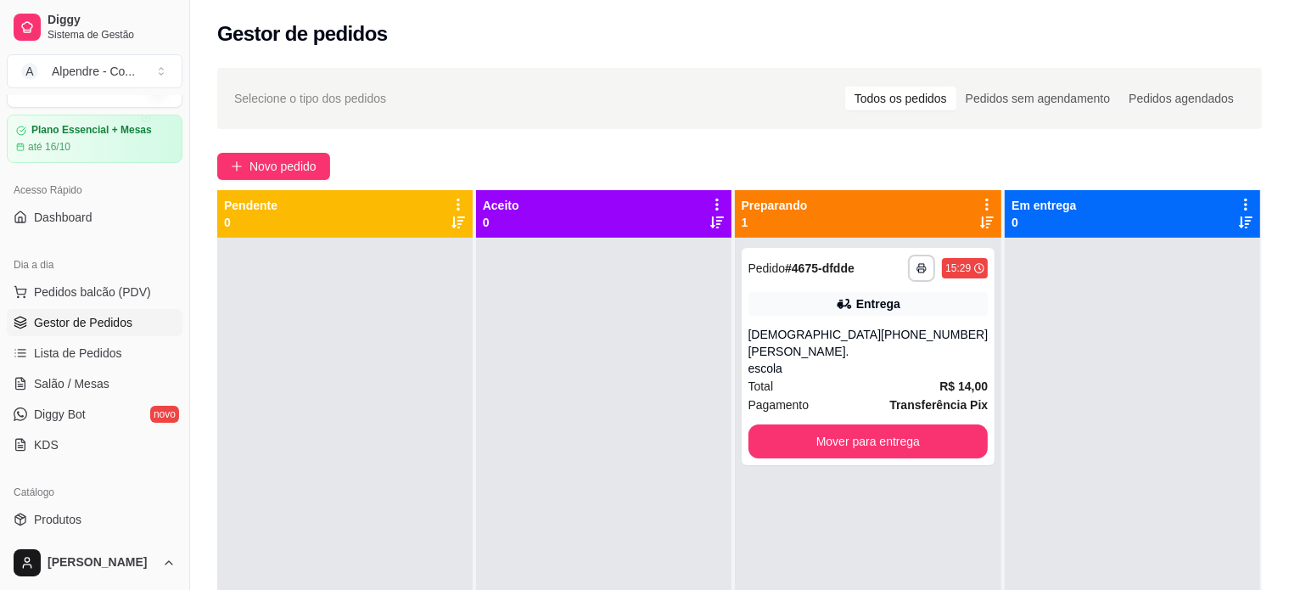
click at [791, 160] on div "Novo pedido" at bounding box center [739, 166] width 1045 height 27
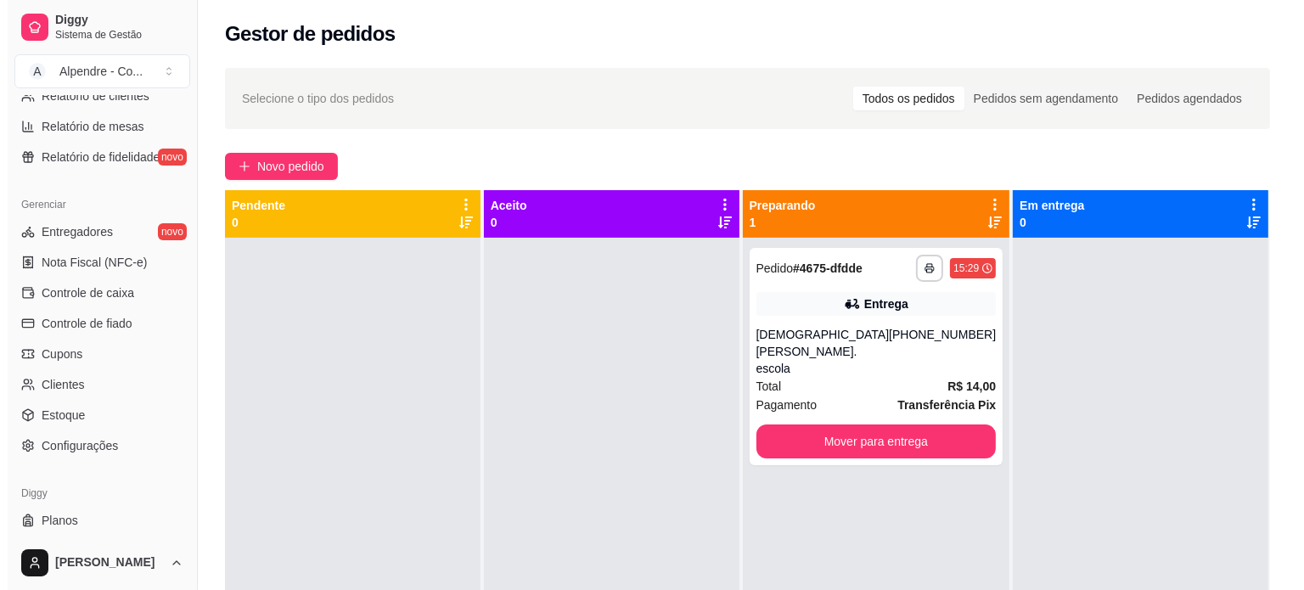
scroll to position [631, 0]
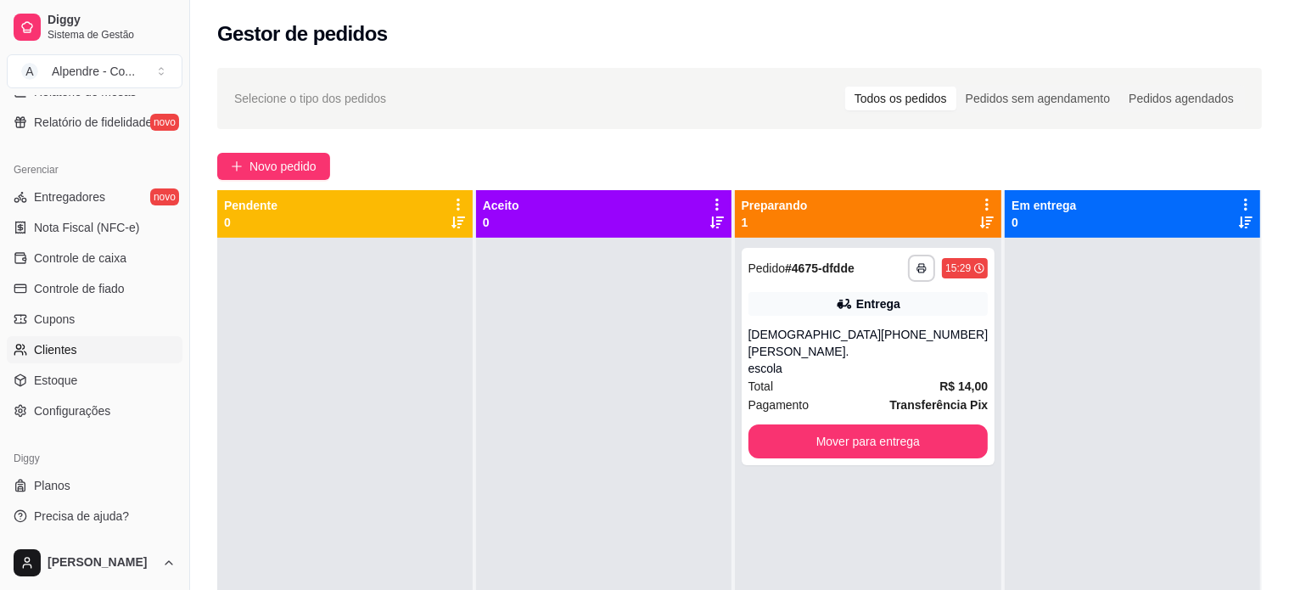
click at [79, 356] on link "Clientes" at bounding box center [95, 349] width 176 height 27
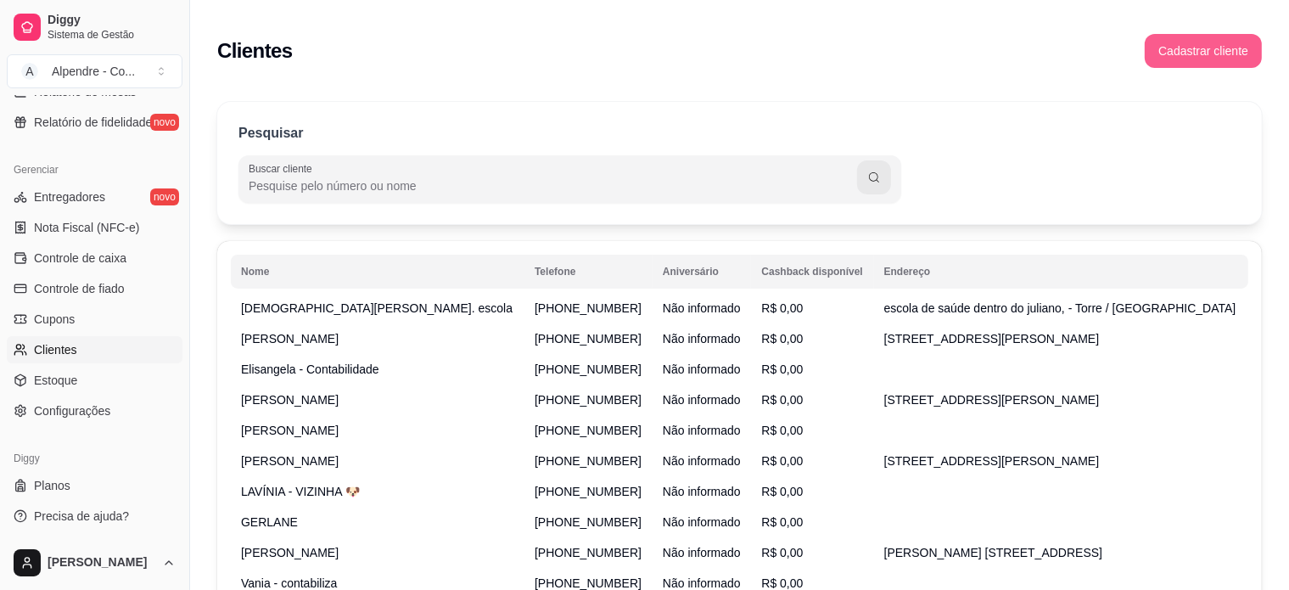
click at [1180, 52] on button "Cadastrar cliente" at bounding box center [1203, 51] width 117 height 34
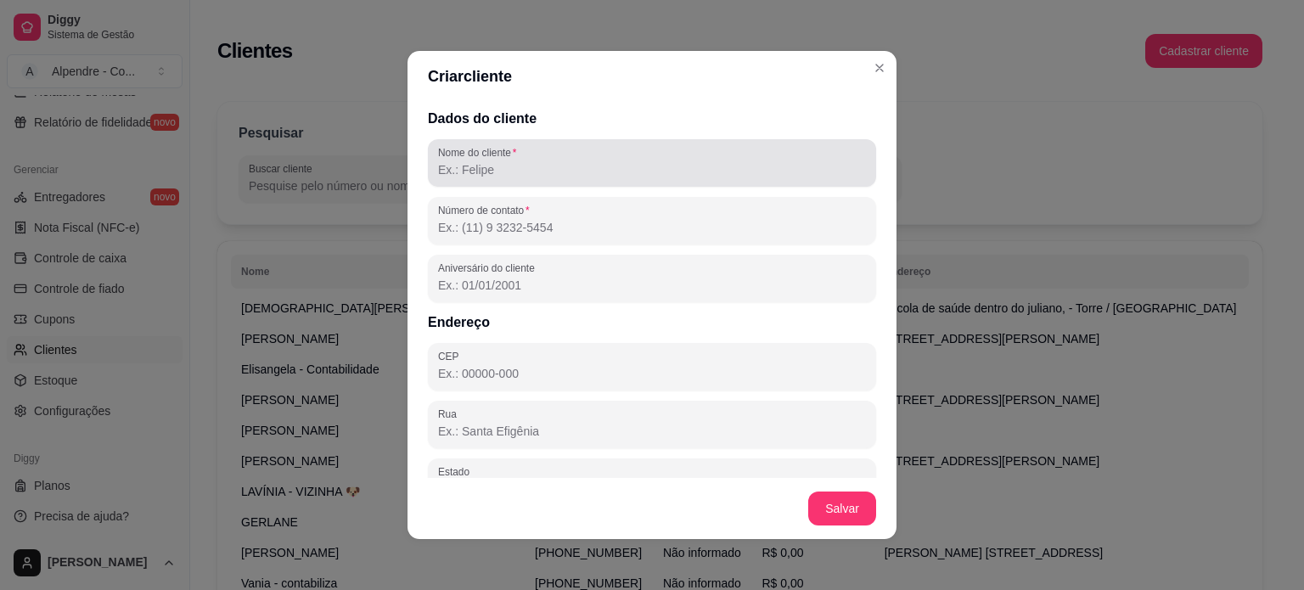
click at [519, 177] on input "Nome do cliente" at bounding box center [652, 169] width 428 height 17
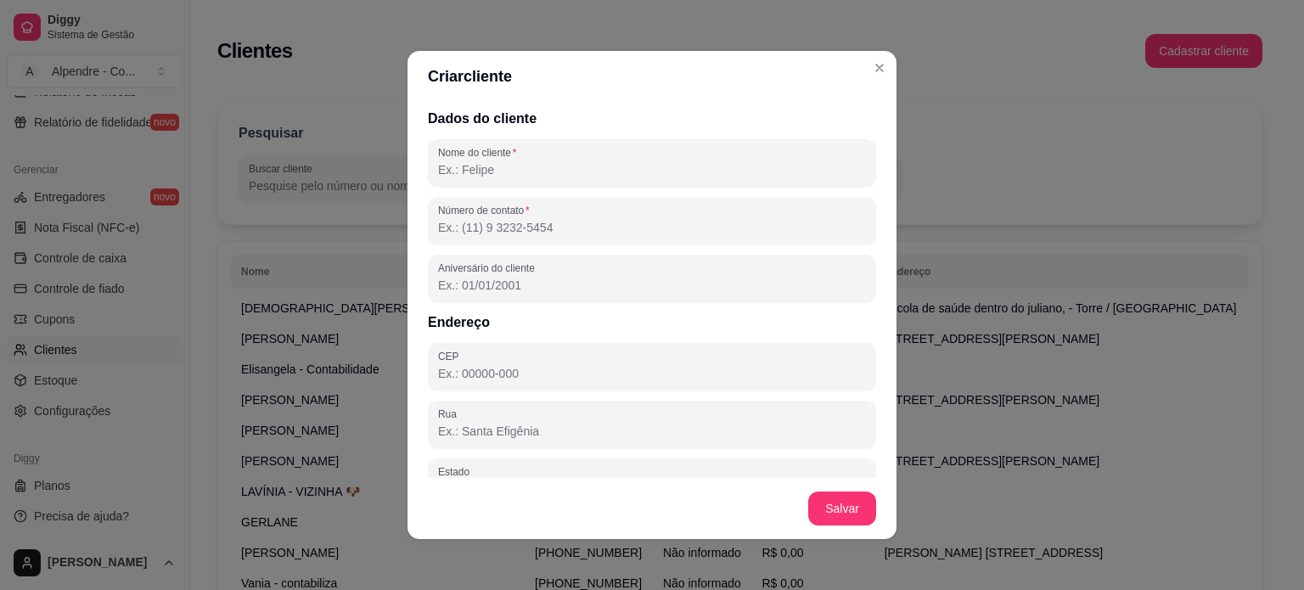
paste input "9367-3616"
drag, startPoint x: 519, startPoint y: 177, endPoint x: 351, endPoint y: 150, distance: 171.1
click at [351, 150] on div "Criar cliente Dados do cliente Nome do cliente 9367-3616 Número de contato Aniv…" at bounding box center [652, 295] width 1304 height 590
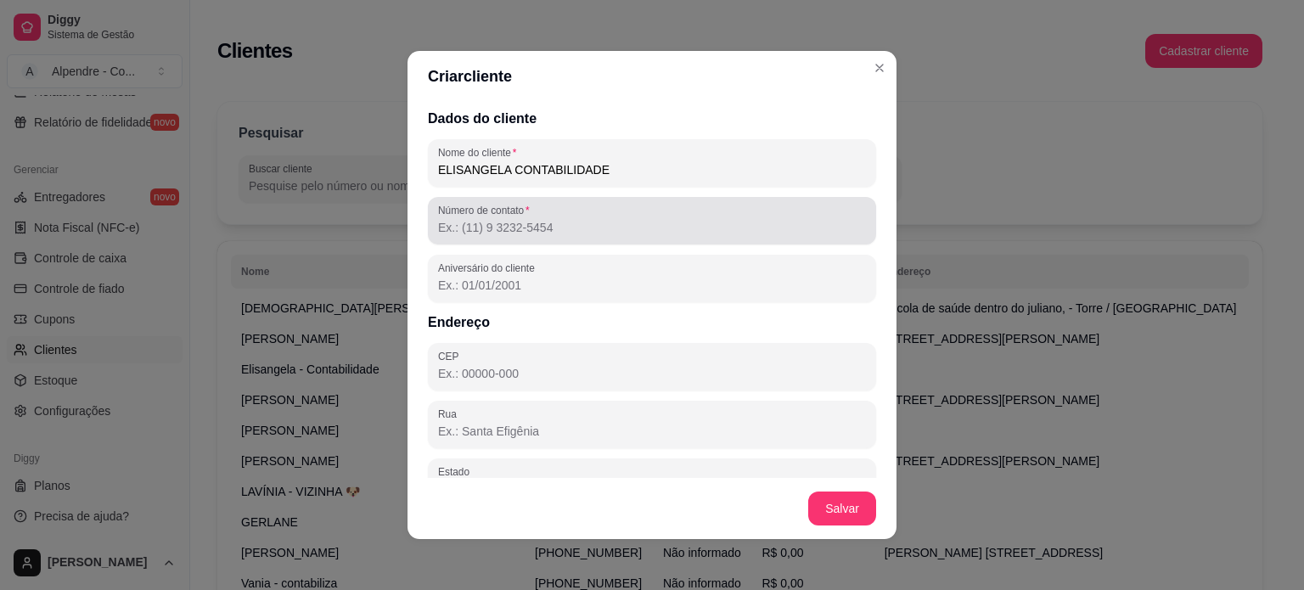
type input "ELISANGELA CONTABILIDADE"
click at [485, 233] on input "Número de contato" at bounding box center [652, 227] width 428 height 17
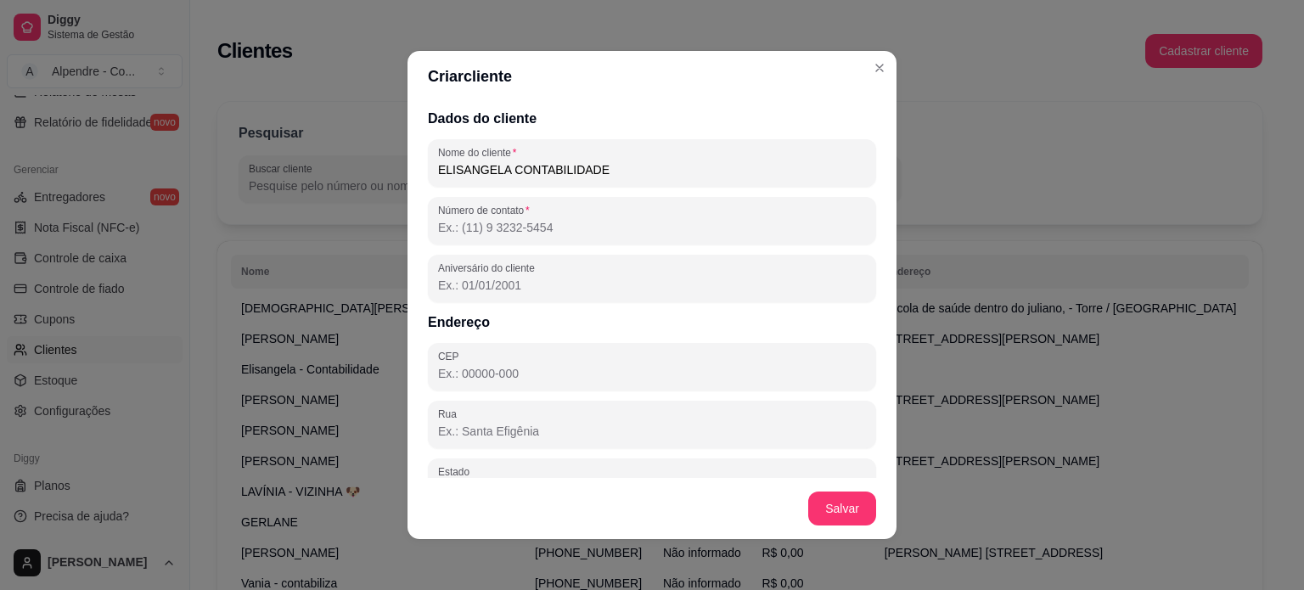
paste input "(93) 6736-16"
click at [438, 230] on input "(93) 6736-16" at bounding box center [652, 227] width 428 height 17
drag, startPoint x: 507, startPoint y: 227, endPoint x: 387, endPoint y: 220, distance: 119.9
click at [387, 220] on div "Criar cliente Dados do cliente Nome do cliente ELISANGELA CONTABILIDADE Número …" at bounding box center [652, 295] width 1304 height 590
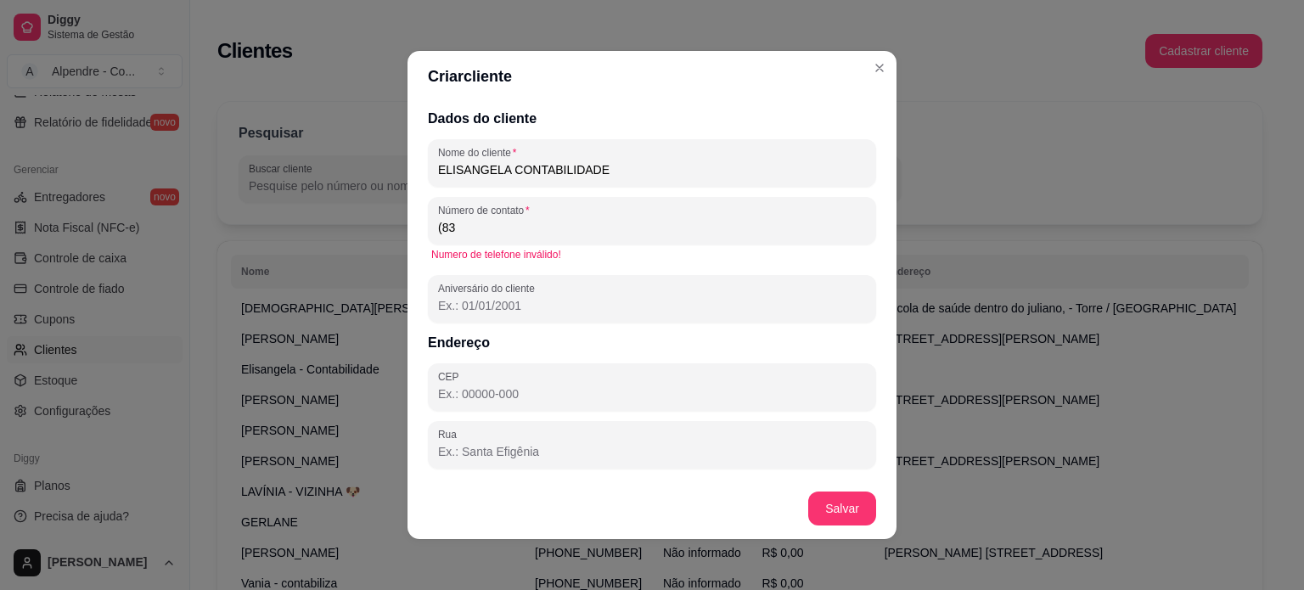
paste input ") 9367-3616"
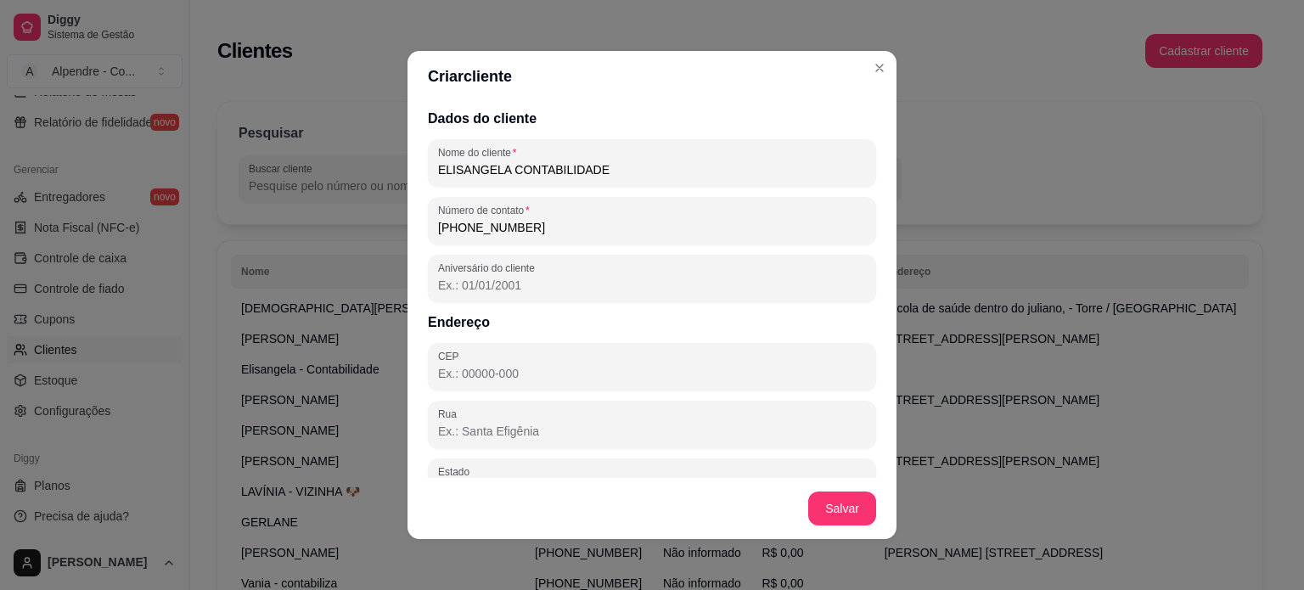
click at [451, 224] on input "[PHONE_NUMBER]" at bounding box center [652, 227] width 428 height 17
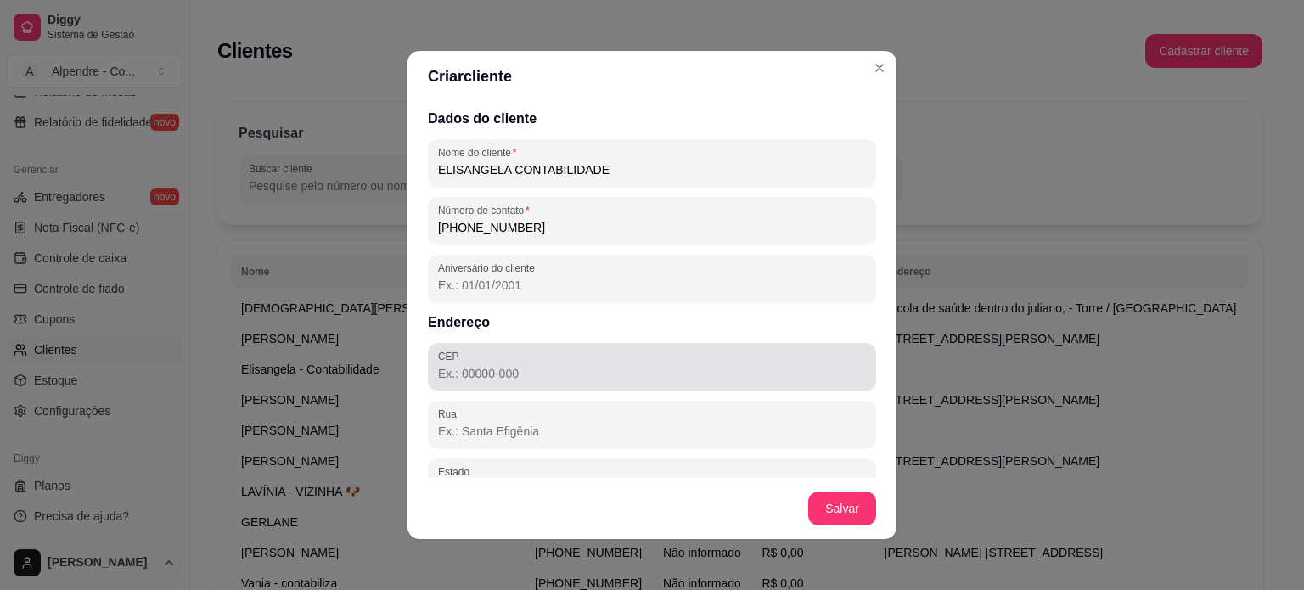
type input "[PHONE_NUMBER]"
click at [522, 372] on input "CEP" at bounding box center [652, 373] width 428 height 17
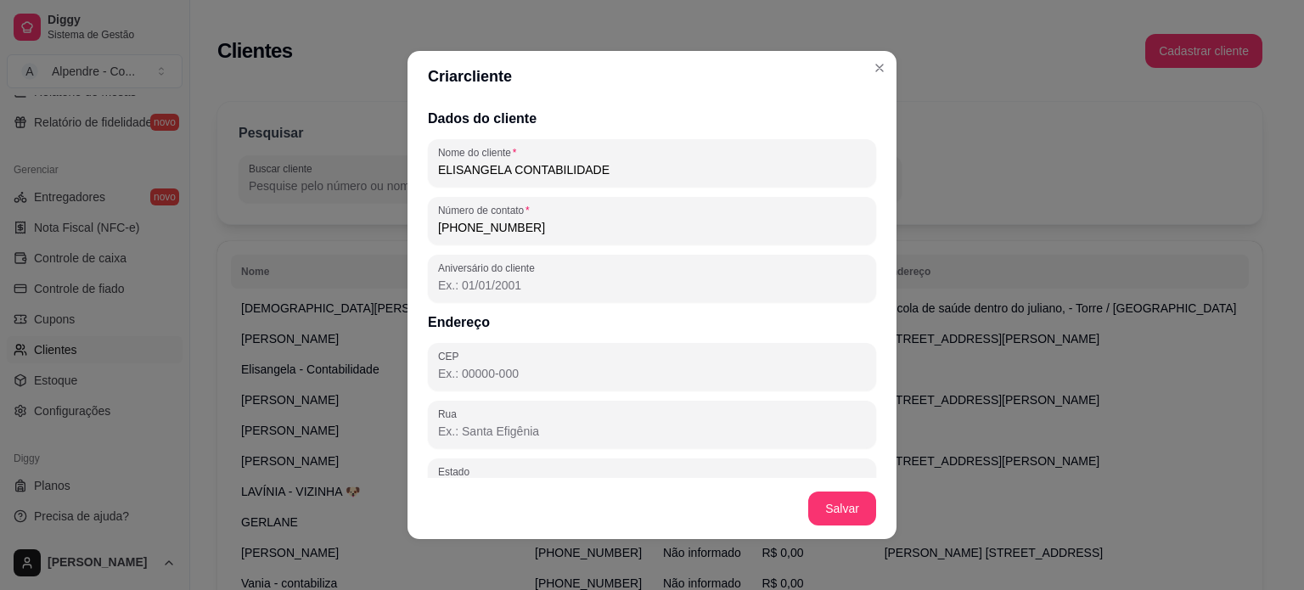
click at [522, 372] on input "CEP" at bounding box center [652, 373] width 428 height 17
click at [470, 435] on input "Rua" at bounding box center [652, 431] width 428 height 17
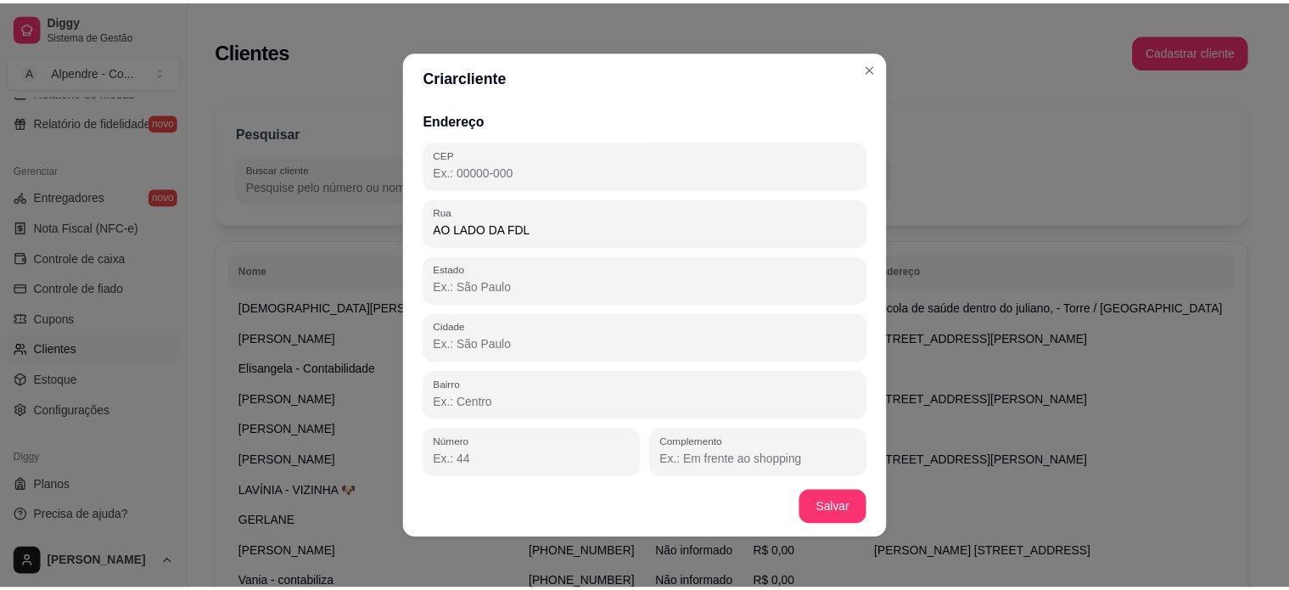
scroll to position [207, 0]
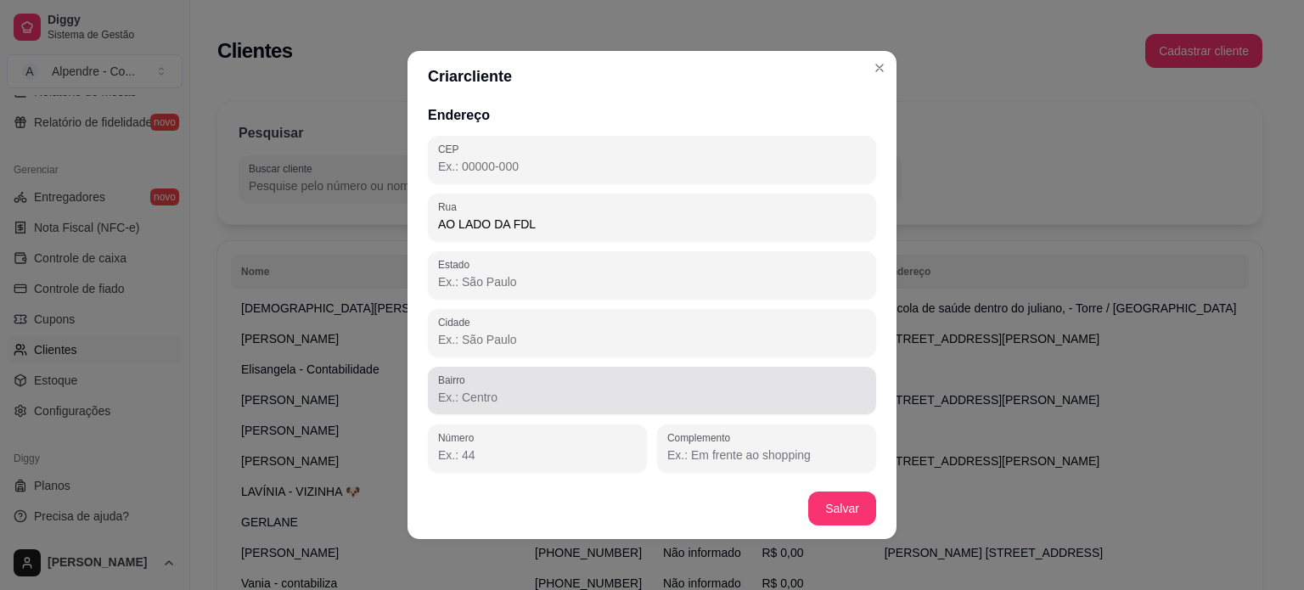
type input "AO LADO DA FDL"
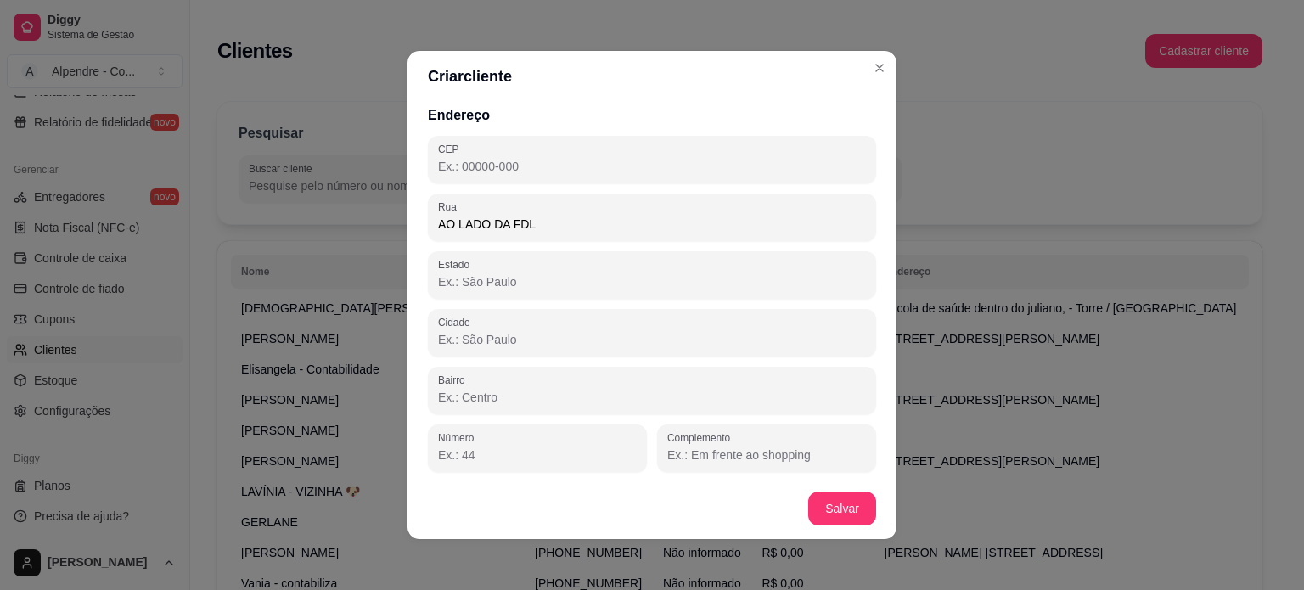
click at [574, 399] on input "Bairro" at bounding box center [652, 397] width 428 height 17
type input "TORRE"
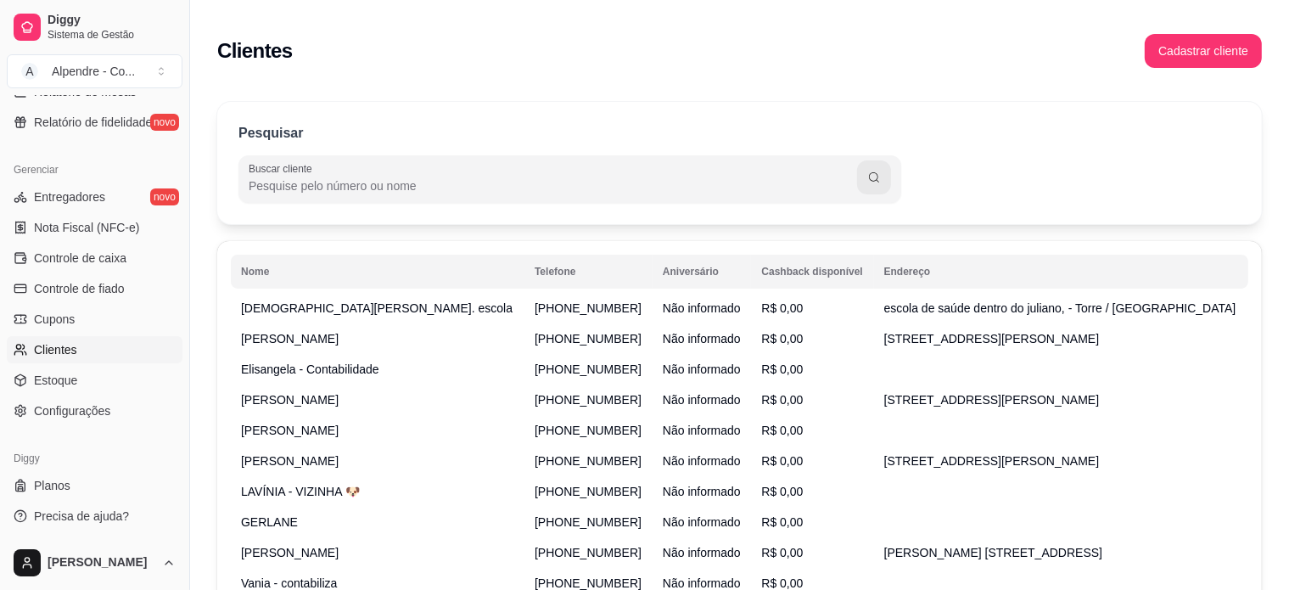
click at [414, 193] on input "Buscar cliente" at bounding box center [553, 185] width 609 height 17
paste input "9367-3616"
drag, startPoint x: 350, startPoint y: 178, endPoint x: 196, endPoint y: 175, distance: 153.7
click at [196, 176] on div "Pesquisar Buscar cliente [PHONE_NUMBER] Nome Telefone Aniversário Cashback disp…" at bounding box center [739, 382] width 1099 height 581
paste input "9367-3616"
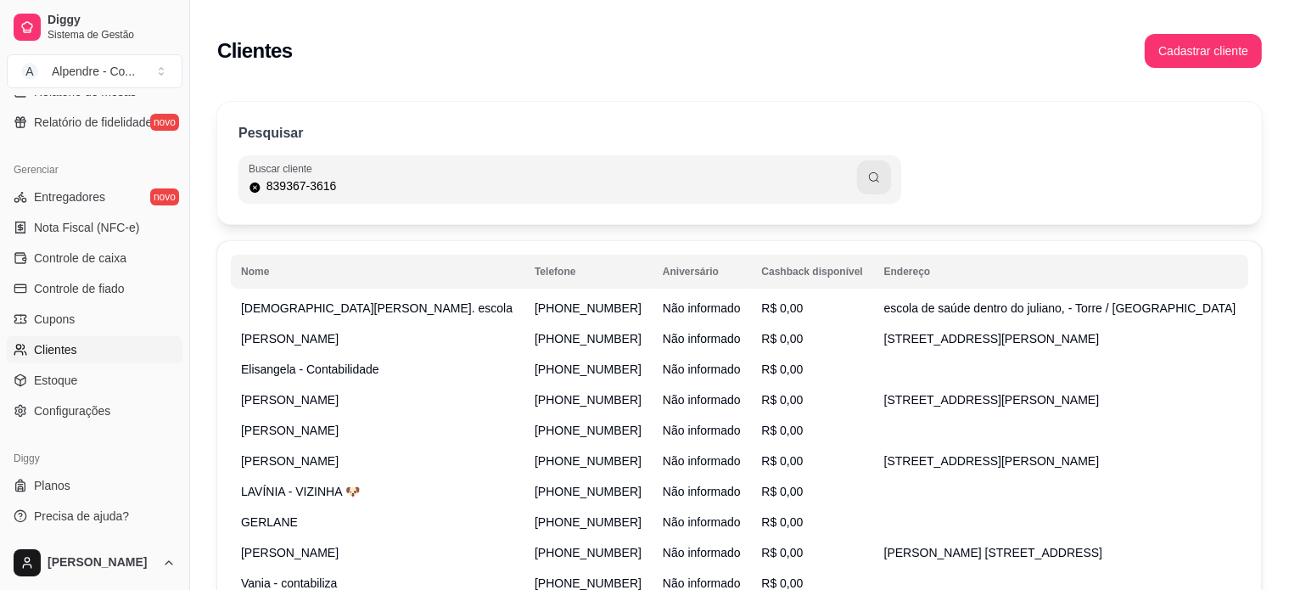
click at [279, 188] on input "839367-3616" at bounding box center [559, 185] width 596 height 17
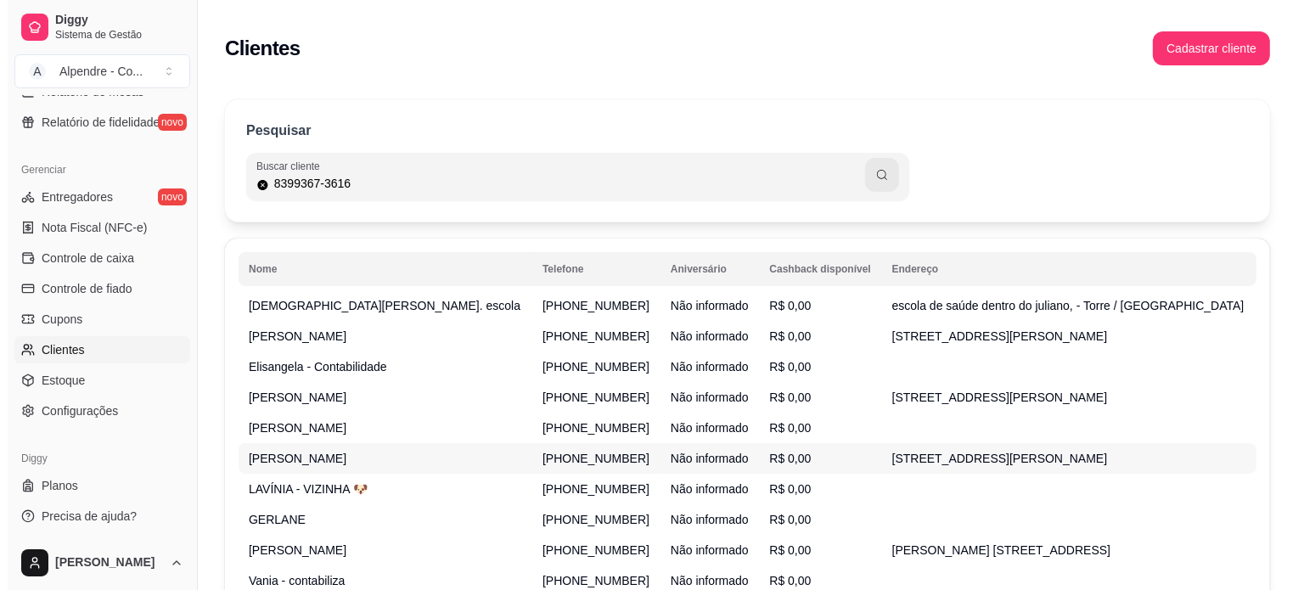
scroll to position [0, 0]
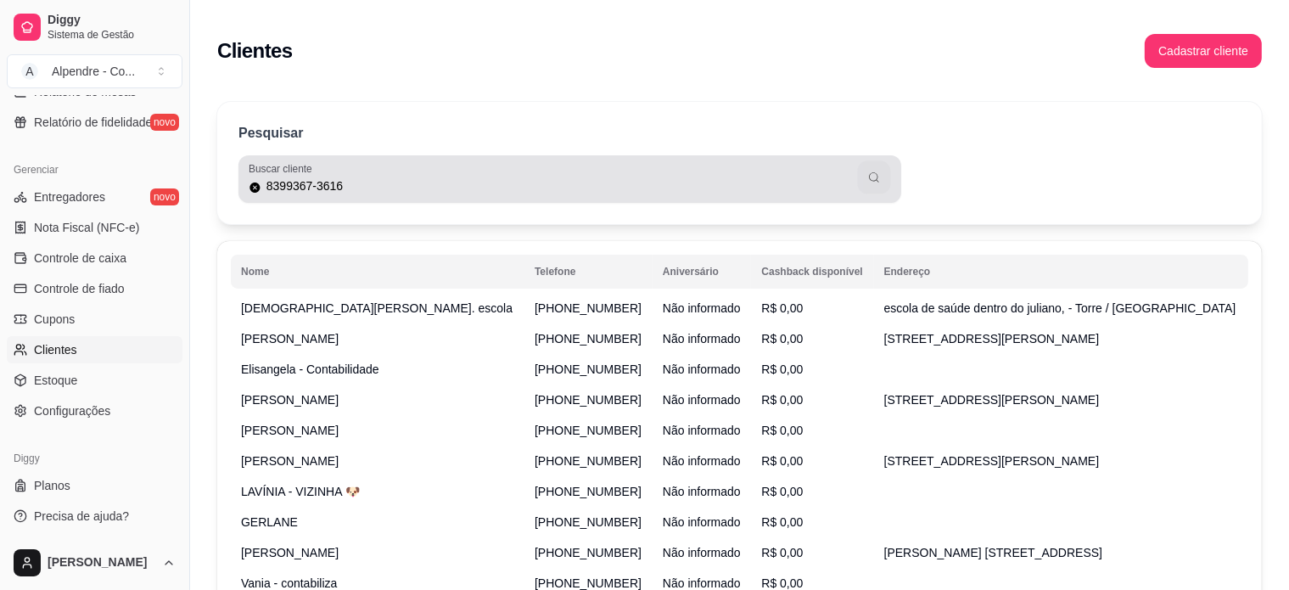
click at [872, 182] on icon "button" at bounding box center [874, 178] width 14 height 14
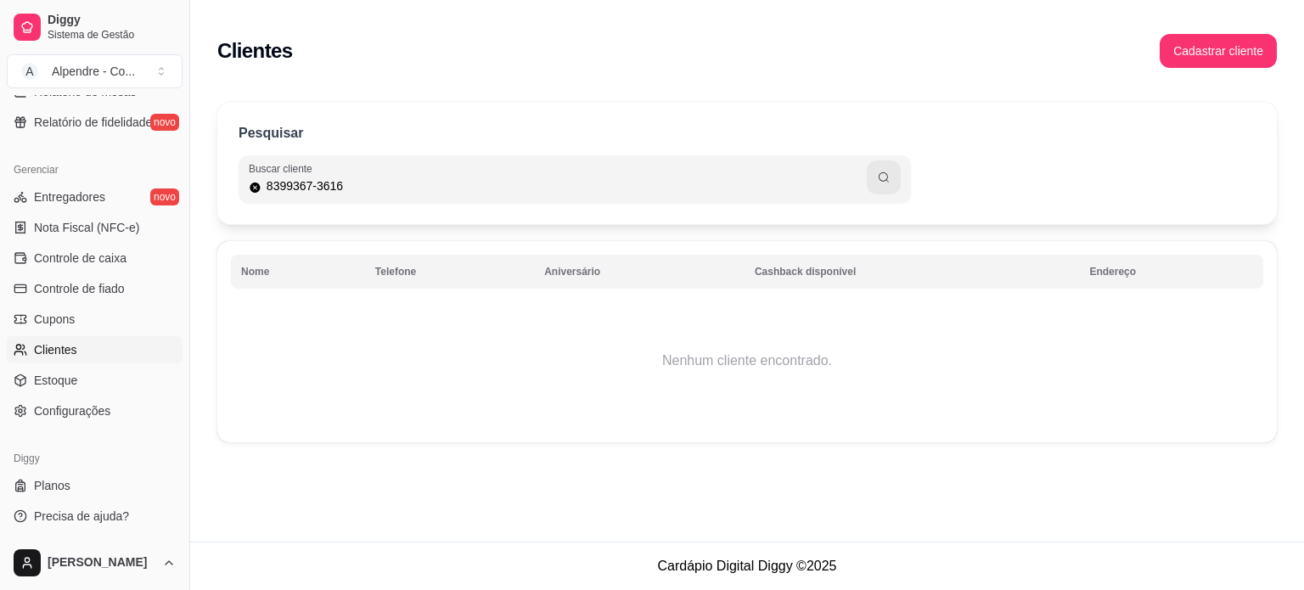
click at [310, 187] on input "8399367-3616" at bounding box center [563, 185] width 605 height 17
type input "83993673616"
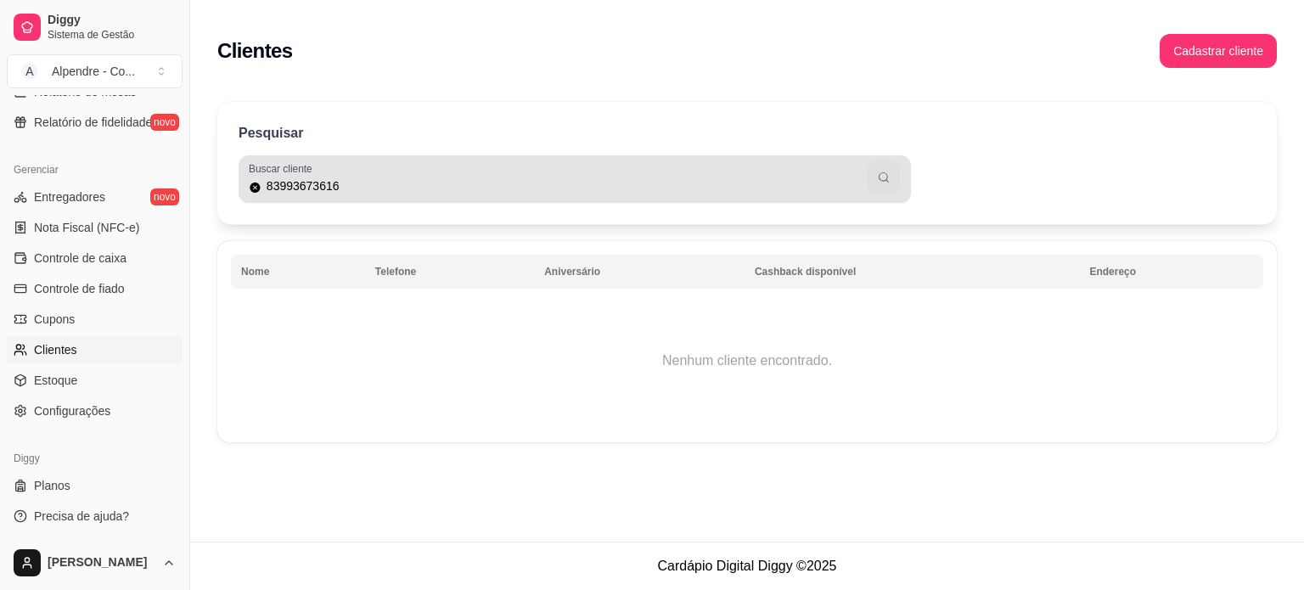
click at [884, 182] on icon "button" at bounding box center [884, 178] width 14 height 14
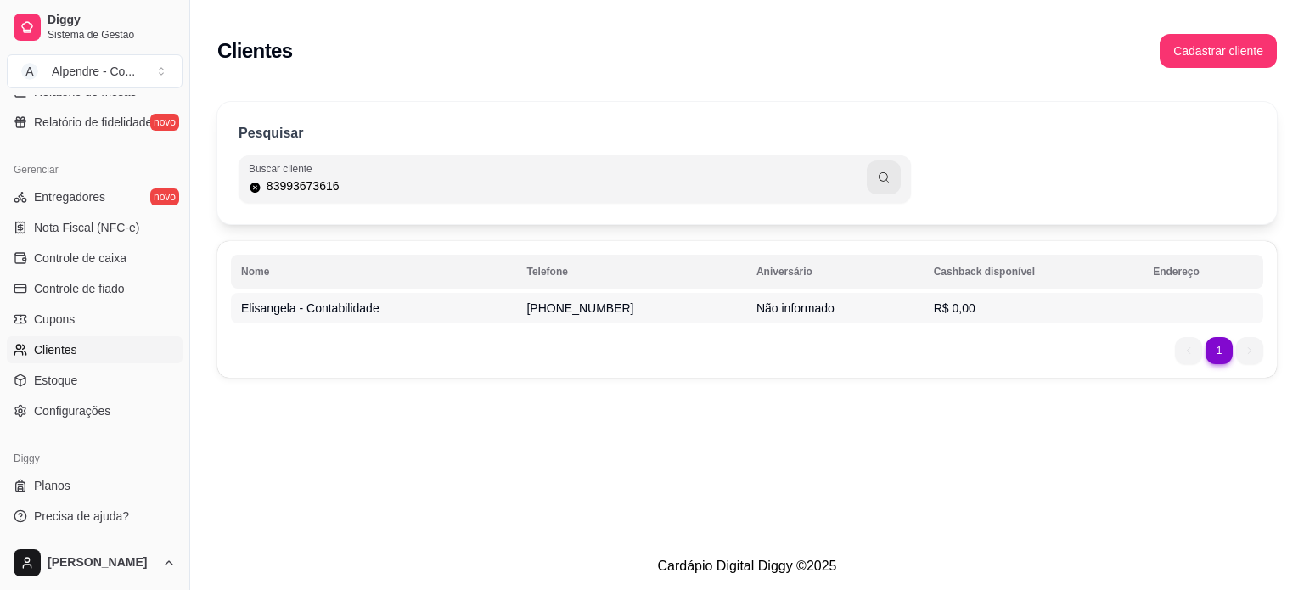
click at [884, 311] on td "Não informado" at bounding box center [834, 308] width 177 height 31
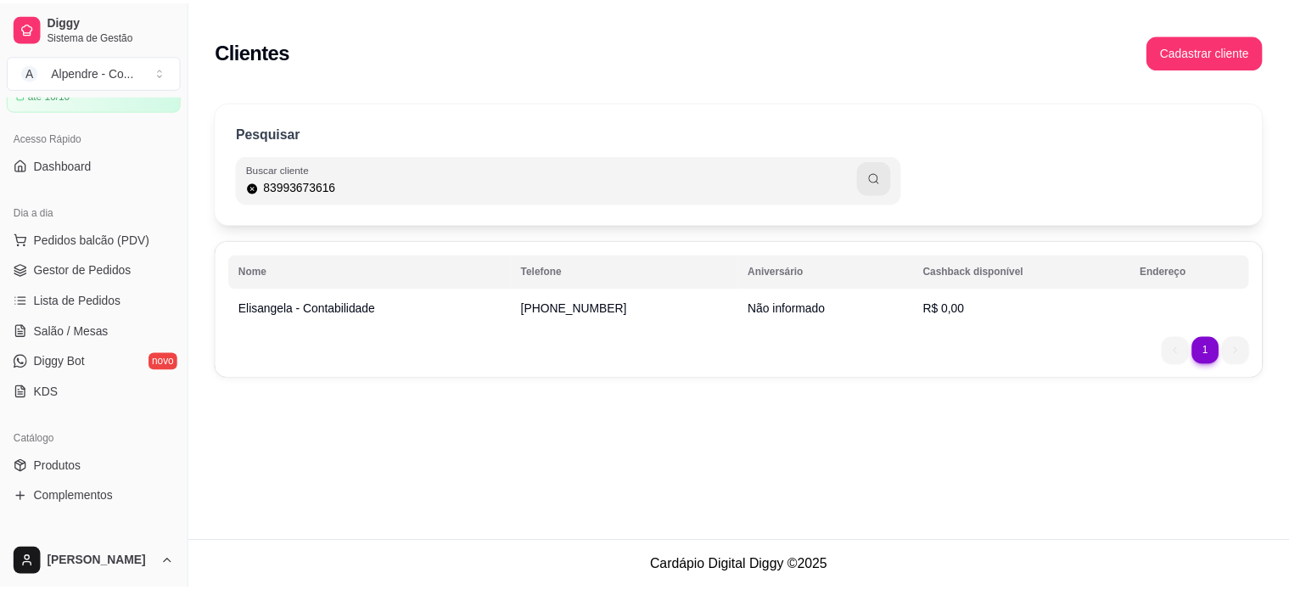
scroll to position [36, 0]
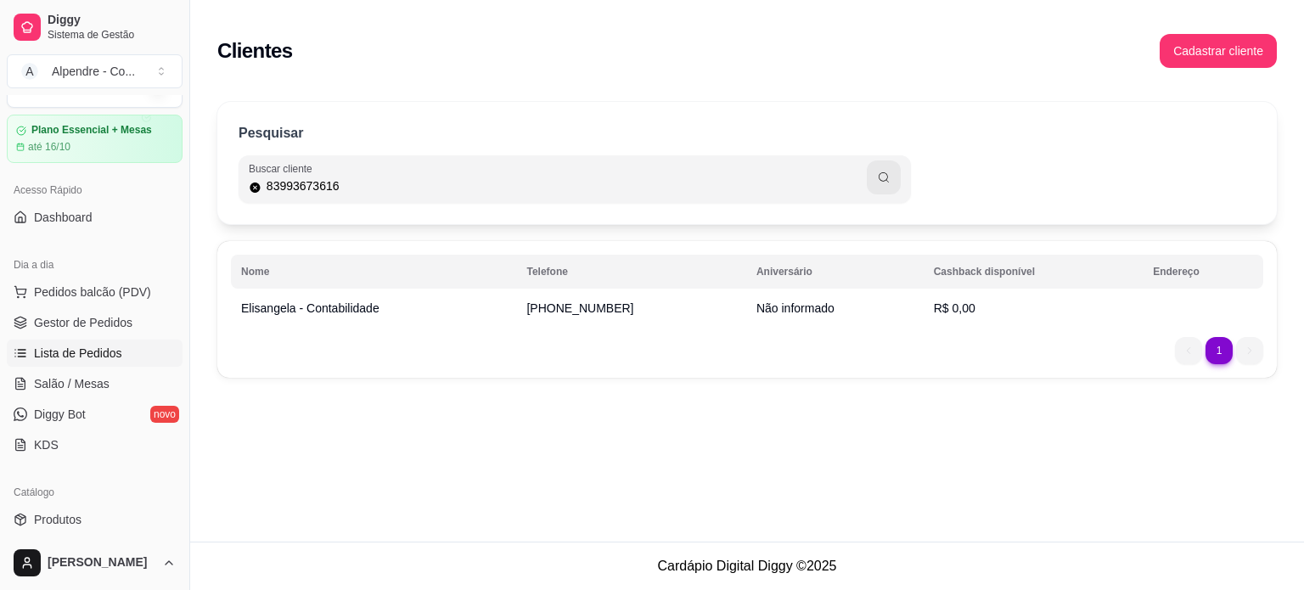
click at [93, 349] on span "Lista de Pedidos" at bounding box center [78, 353] width 88 height 17
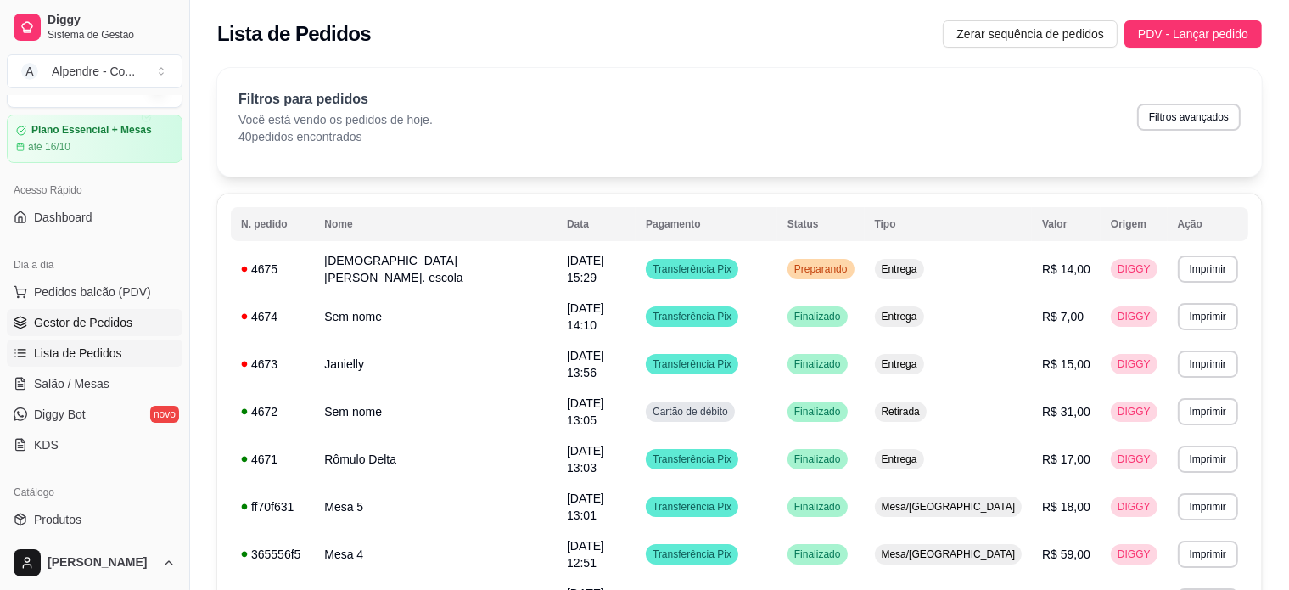
click at [76, 328] on span "Gestor de Pedidos" at bounding box center [83, 322] width 98 height 17
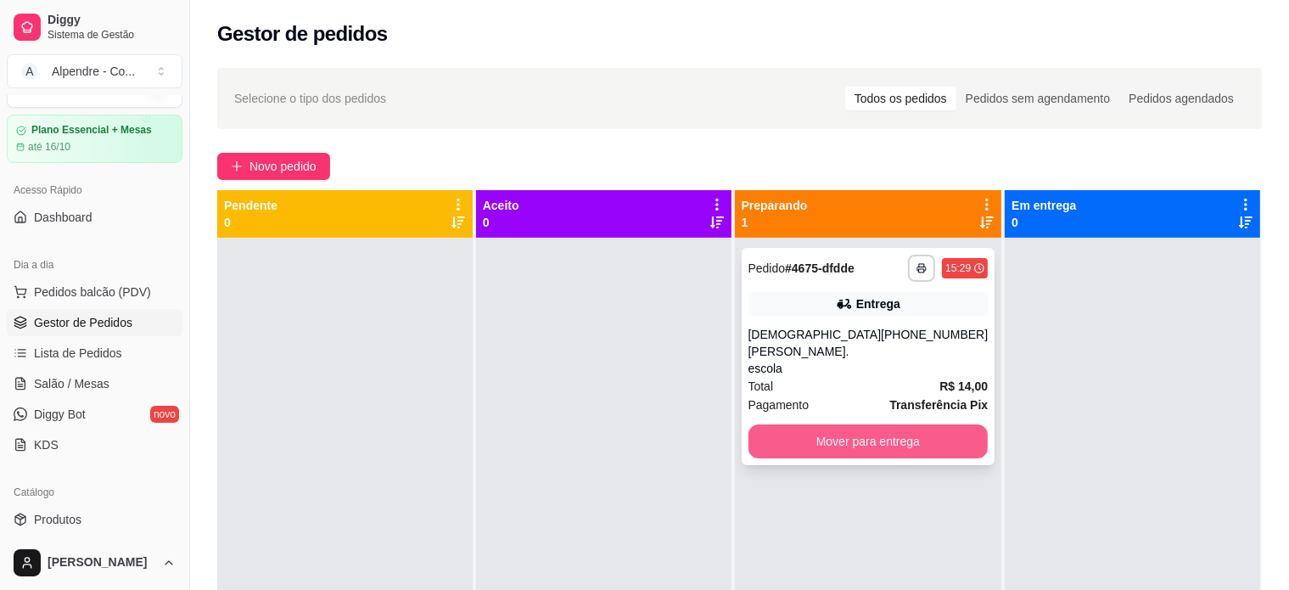
click at [852, 424] on button "Mover para entrega" at bounding box center [869, 441] width 240 height 34
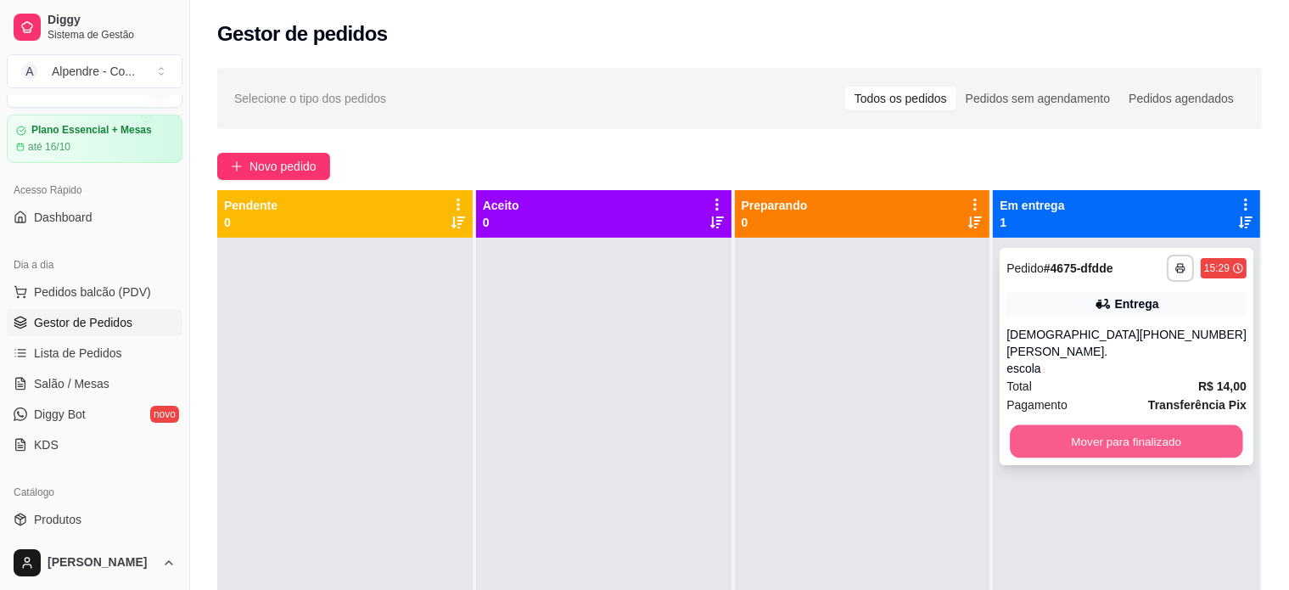
click at [1094, 425] on button "Mover para finalizado" at bounding box center [1127, 441] width 233 height 33
